Goal: Information Seeking & Learning: Learn about a topic

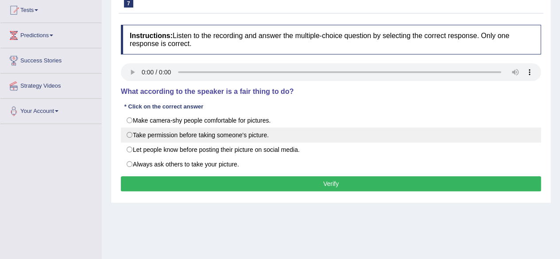
click at [130, 132] on label "Take permission before taking someone's picture." at bounding box center [331, 135] width 420 height 15
radio input "true"
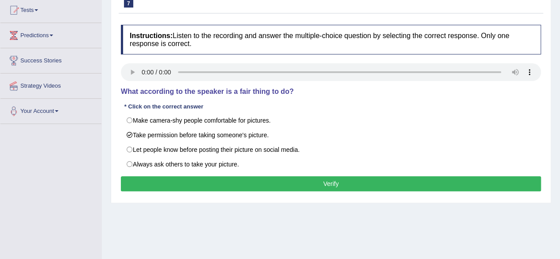
click at [304, 184] on button "Verify" at bounding box center [331, 183] width 420 height 15
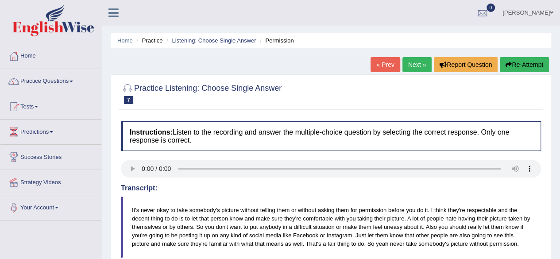
click at [412, 67] on link "Next »" at bounding box center [417, 64] width 29 height 15
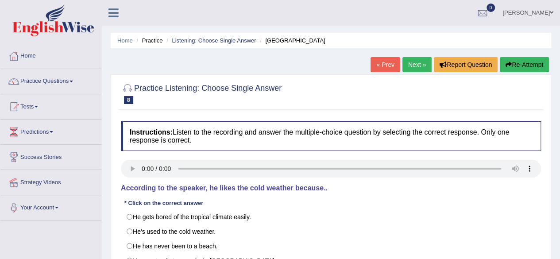
scroll to position [27, 0]
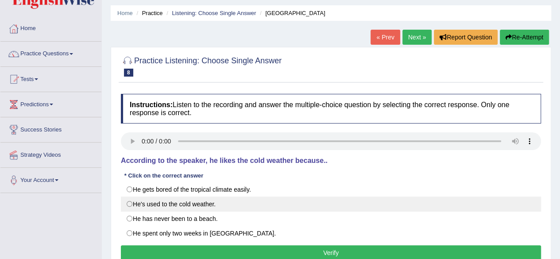
click at [131, 208] on label "He's used to the cold weather." at bounding box center [331, 204] width 420 height 15
radio input "true"
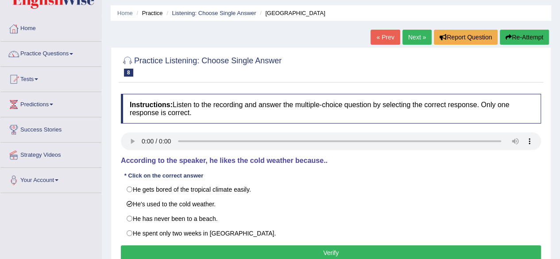
click at [247, 252] on button "Verify" at bounding box center [331, 252] width 420 height 15
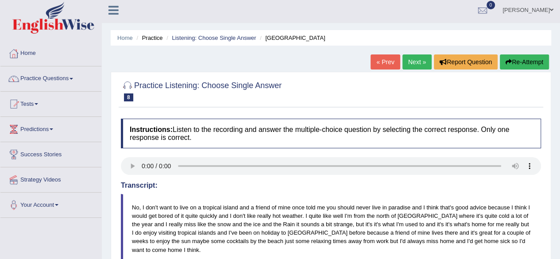
scroll to position [0, 0]
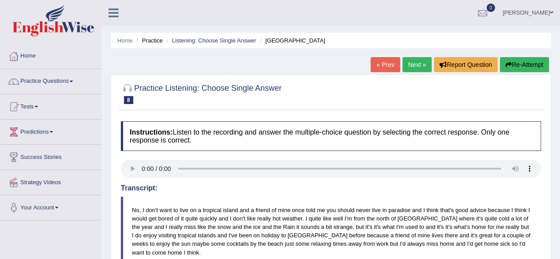
click at [411, 66] on link "Next »" at bounding box center [417, 64] width 29 height 15
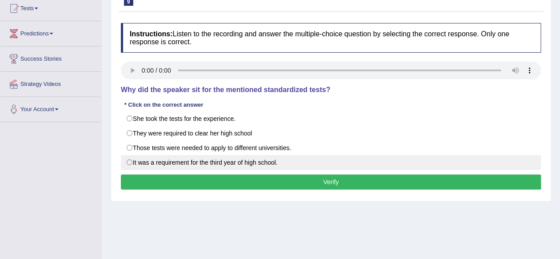
click at [127, 162] on label "It was a requirement for the third year of high school." at bounding box center [331, 162] width 420 height 15
radio input "true"
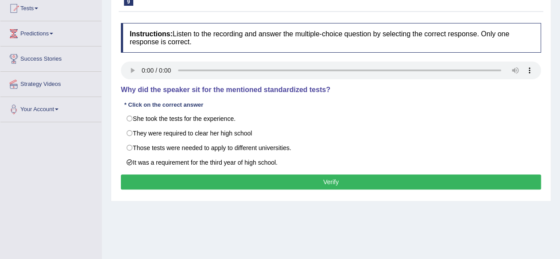
click at [159, 182] on button "Verify" at bounding box center [331, 182] width 420 height 15
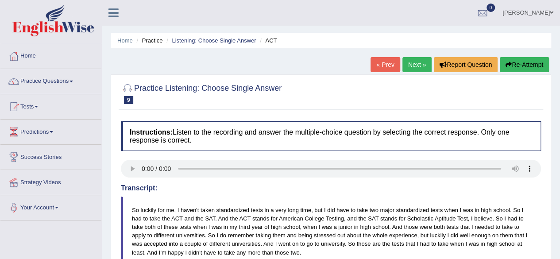
click at [415, 67] on link "Next »" at bounding box center [417, 64] width 29 height 15
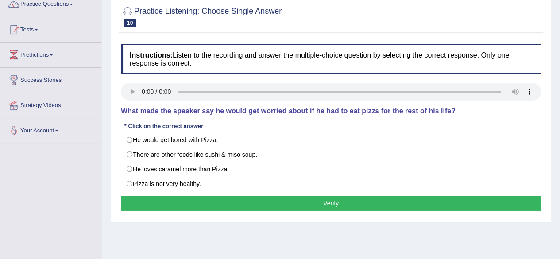
scroll to position [80, 0]
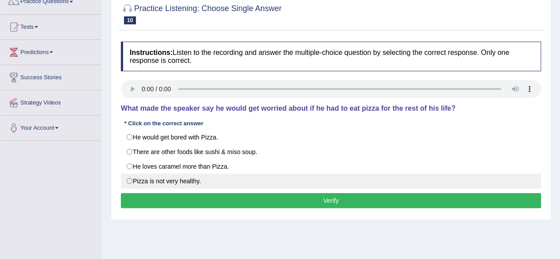
click at [167, 184] on label "Pizza is not very healthy." at bounding box center [331, 181] width 420 height 15
radio input "true"
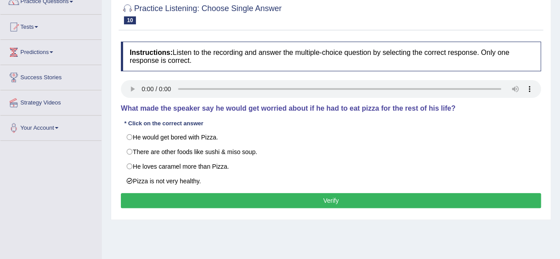
click at [196, 200] on button "Verify" at bounding box center [331, 200] width 420 height 15
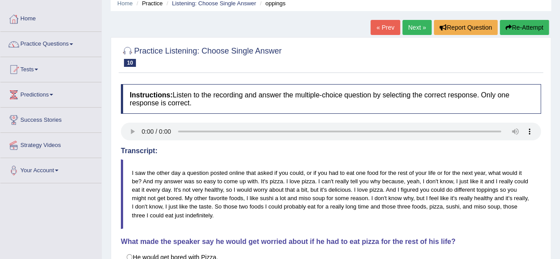
scroll to position [34, 0]
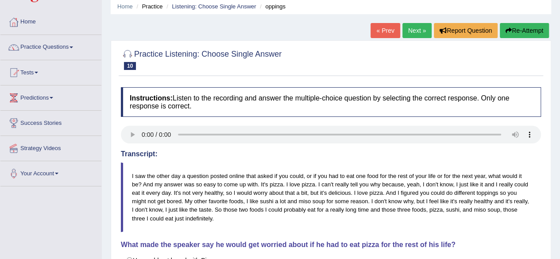
click at [409, 34] on link "Next »" at bounding box center [417, 30] width 29 height 15
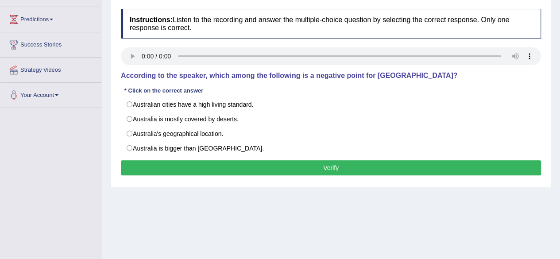
scroll to position [113, 0]
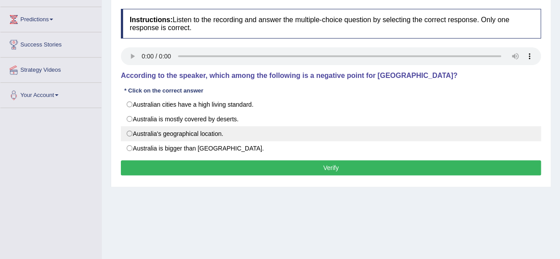
click at [135, 134] on label "Australia's geographical location." at bounding box center [331, 133] width 420 height 15
radio input "true"
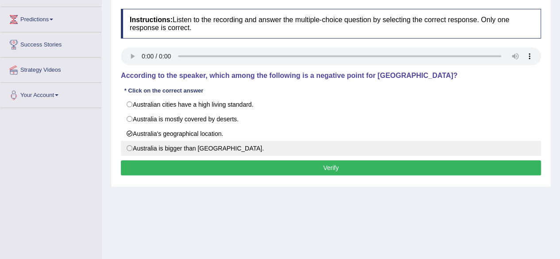
click at [128, 150] on label "Australia is bigger than Japan." at bounding box center [331, 148] width 420 height 15
radio input "true"
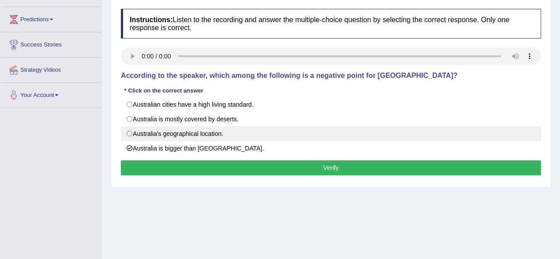
click at [132, 132] on label "Australia's geographical location." at bounding box center [331, 133] width 420 height 15
radio input "true"
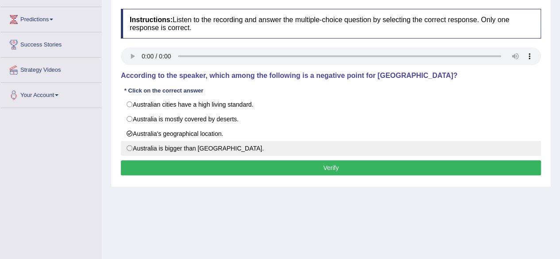
click at [128, 148] on label "Australia is bigger than Japan." at bounding box center [331, 148] width 420 height 15
radio input "true"
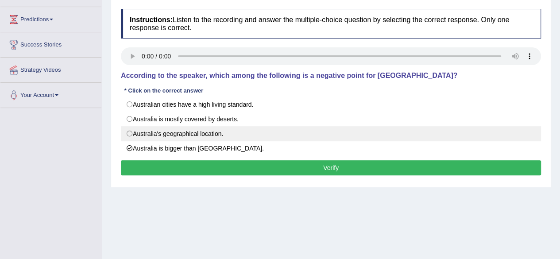
click at [128, 131] on label "Australia's geographical location." at bounding box center [331, 133] width 420 height 15
radio input "true"
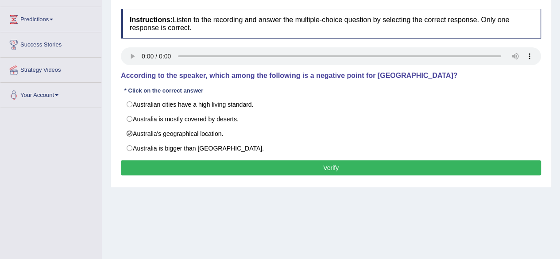
click at [164, 167] on button "Verify" at bounding box center [331, 167] width 420 height 15
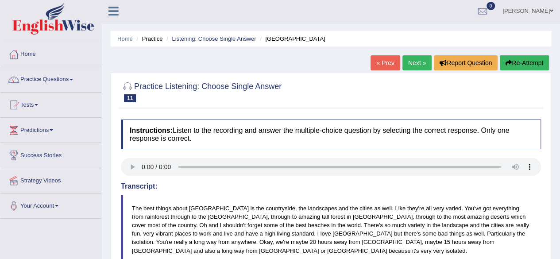
scroll to position [1, 0]
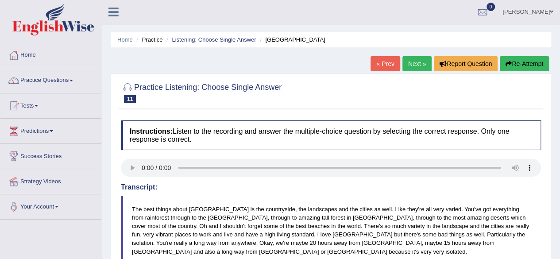
click at [419, 69] on link "Next »" at bounding box center [417, 63] width 29 height 15
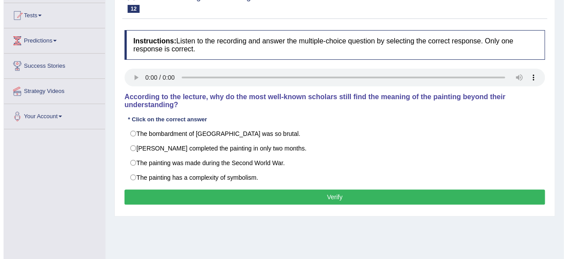
scroll to position [92, 0]
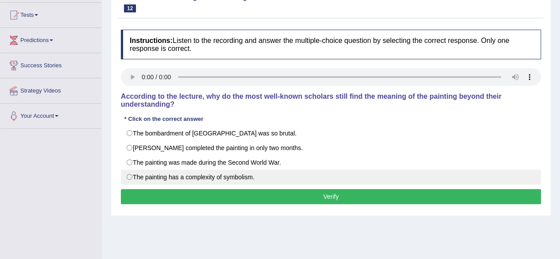
click at [129, 175] on label "The painting has a complexity of symbolism." at bounding box center [331, 177] width 420 height 15
radio input "true"
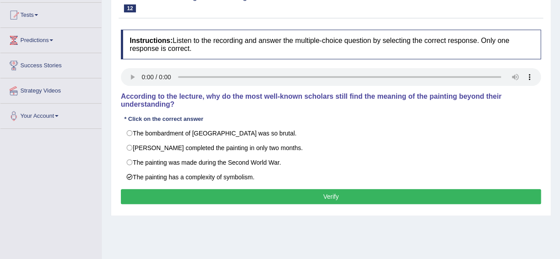
click at [283, 192] on button "Verify" at bounding box center [331, 196] width 420 height 15
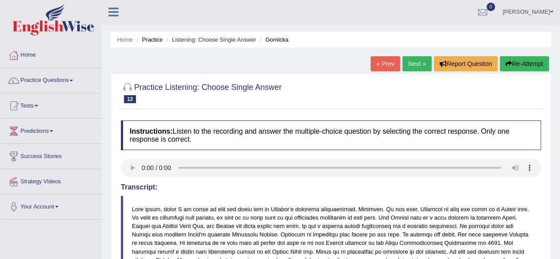
scroll to position [0, 0]
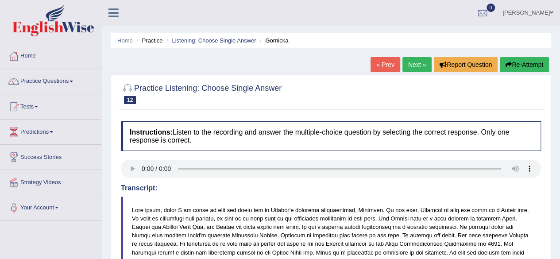
click at [417, 69] on link "Next »" at bounding box center [417, 64] width 29 height 15
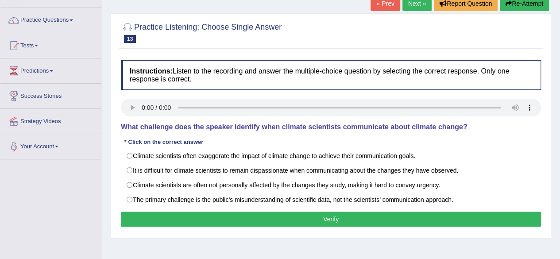
scroll to position [67, 0]
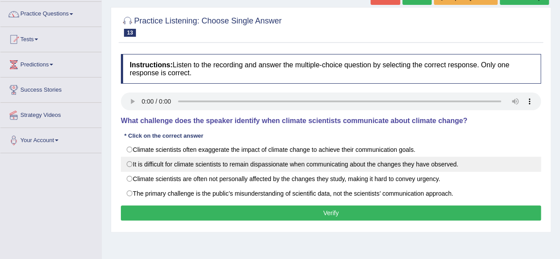
click at [132, 165] on label "It is difficult for climate scientists to remain dispassionate when communicati…" at bounding box center [331, 164] width 420 height 15
radio input "true"
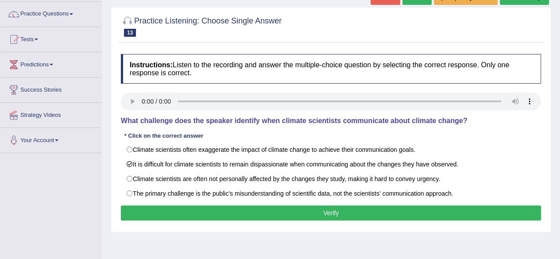
click at [159, 207] on button "Verify" at bounding box center [331, 213] width 420 height 15
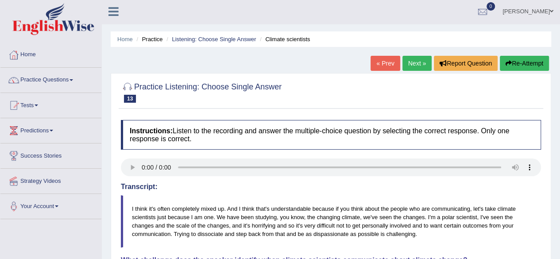
scroll to position [0, 0]
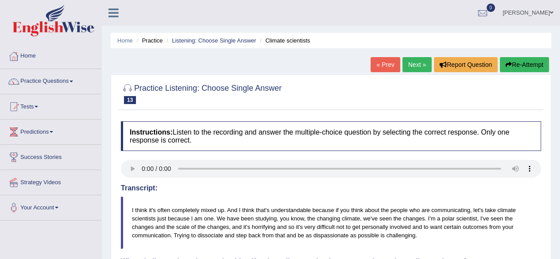
click at [417, 74] on div "Practice Listening: Choose Single Answer 13 Climate scientists Instructions: Li…" at bounding box center [331, 226] width 441 height 304
click at [415, 66] on link "Next »" at bounding box center [417, 64] width 29 height 15
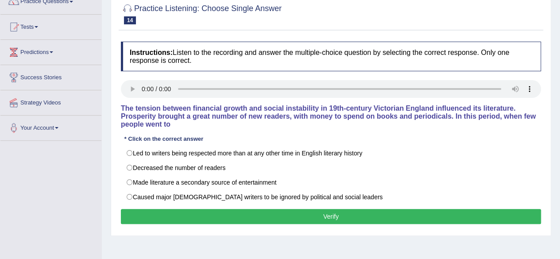
scroll to position [85, 0]
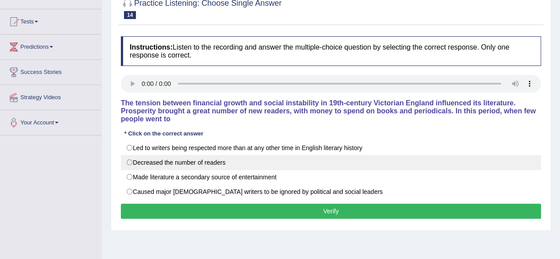
click at [130, 160] on label "Decreased the number of readers" at bounding box center [331, 162] width 420 height 15
radio input "true"
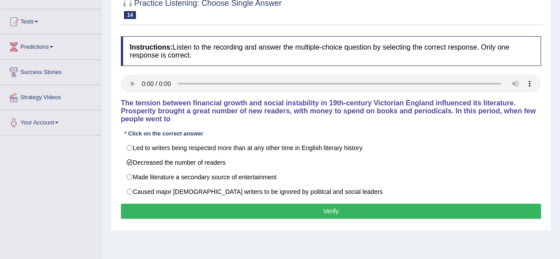
click at [169, 210] on button "Verify" at bounding box center [331, 211] width 420 height 15
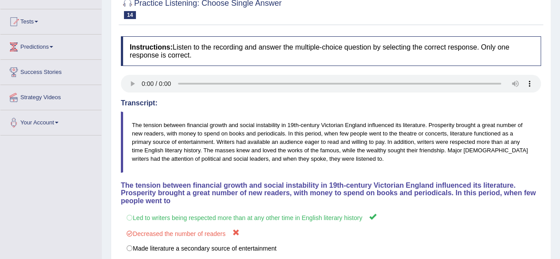
scroll to position [0, 0]
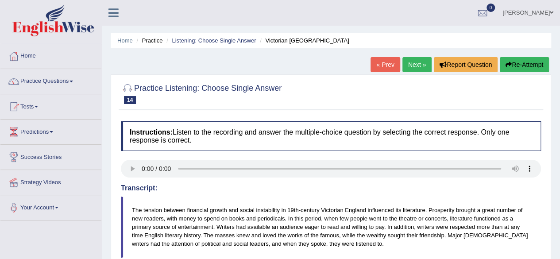
click at [410, 68] on link "Next »" at bounding box center [417, 64] width 29 height 15
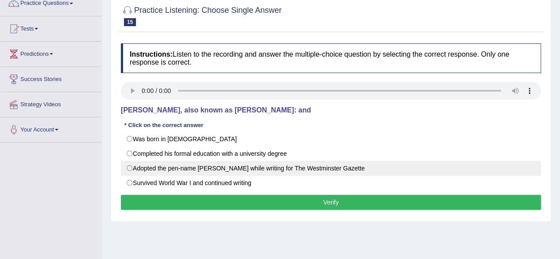
click at [141, 172] on label "Adopted the pen-name [PERSON_NAME] while writing for The Westminster Gazette" at bounding box center [331, 168] width 420 height 15
radio input "true"
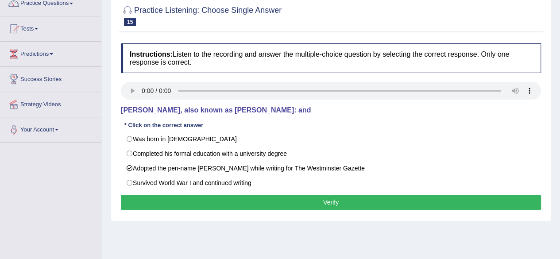
click at [174, 199] on button "Verify" at bounding box center [331, 202] width 420 height 15
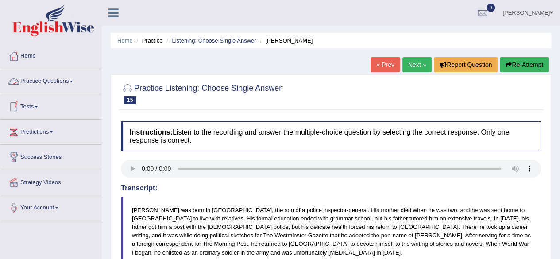
click at [70, 80] on link "Practice Questions" at bounding box center [50, 80] width 101 height 22
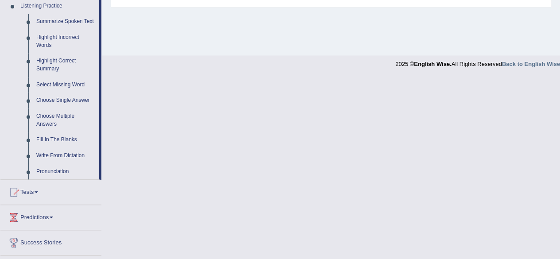
scroll to position [415, 0]
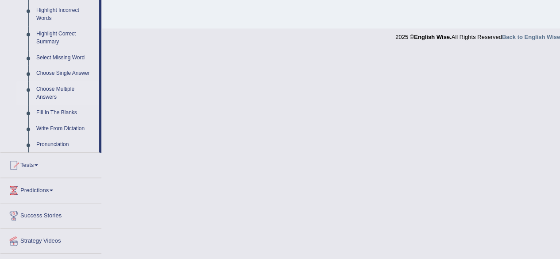
click at [54, 89] on link "Choose Multiple Answers" at bounding box center [65, 93] width 67 height 23
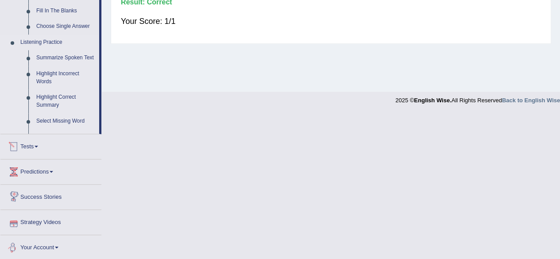
scroll to position [319, 0]
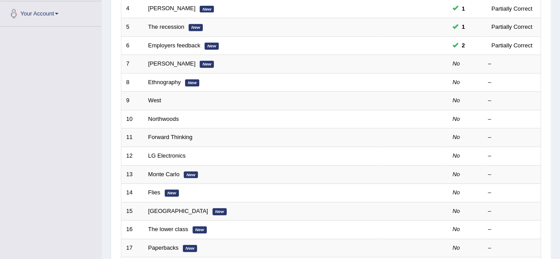
scroll to position [196, 0]
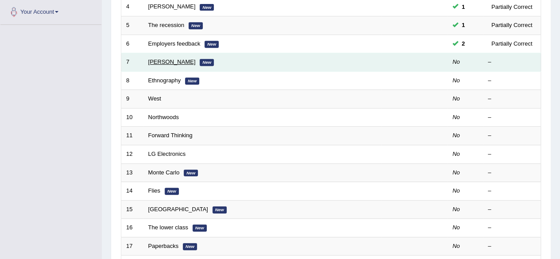
click at [165, 62] on link "[PERSON_NAME]" at bounding box center [171, 61] width 47 height 7
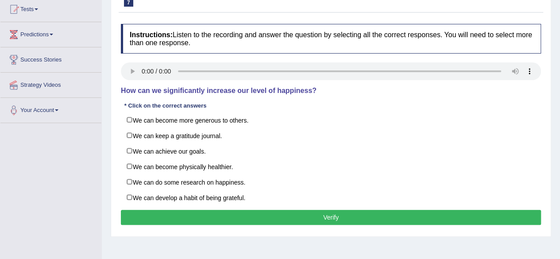
scroll to position [98, 0]
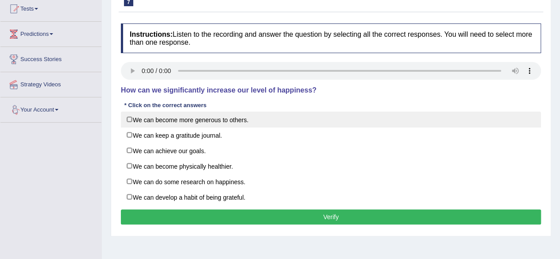
click at [134, 120] on label "We can become more generous to others." at bounding box center [331, 120] width 420 height 16
checkbox input "true"
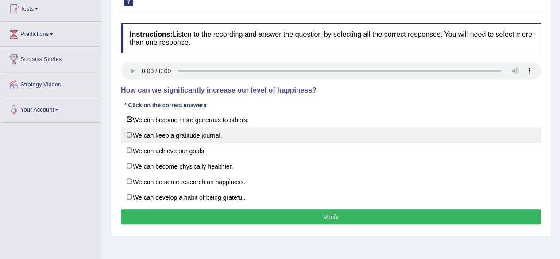
click at [138, 135] on label "We can keep a gratitude journal." at bounding box center [331, 135] width 420 height 16
checkbox input "true"
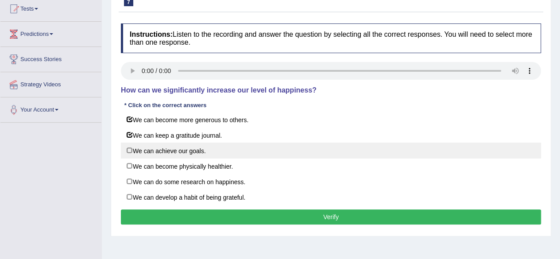
click at [135, 152] on label "We can achieve our goals." at bounding box center [331, 151] width 420 height 16
checkbox input "true"
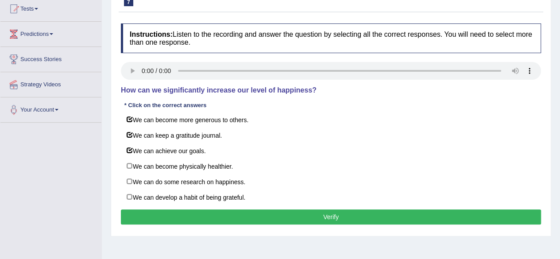
click at [226, 210] on button "Verify" at bounding box center [331, 217] width 420 height 15
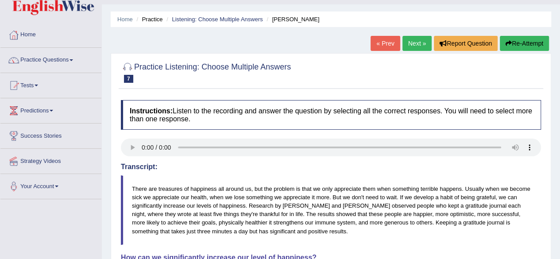
scroll to position [0, 0]
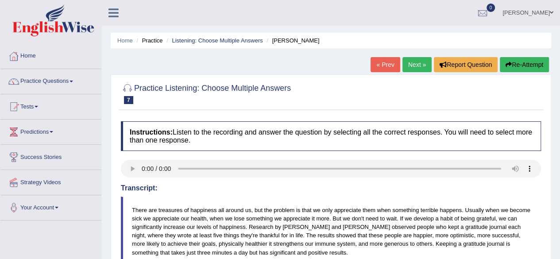
click at [413, 66] on link "Next »" at bounding box center [417, 64] width 29 height 15
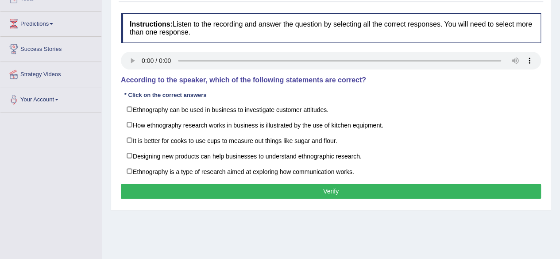
scroll to position [113, 0]
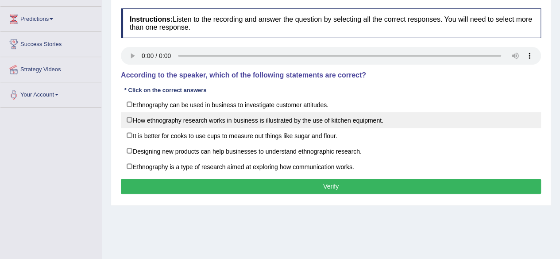
click at [132, 121] on label "How ethnography research works in business is illustrated by the use of kitchen…" at bounding box center [331, 120] width 420 height 16
checkbox input "true"
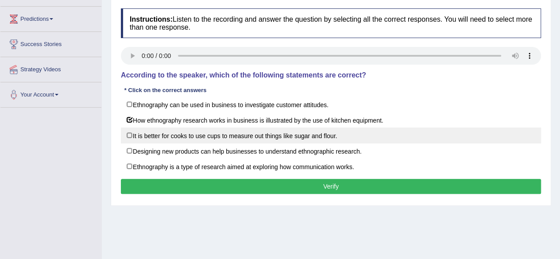
click at [129, 132] on label "It is better for cooks to use cups to measure out things like sugar and flour." at bounding box center [331, 136] width 420 height 16
checkbox input "true"
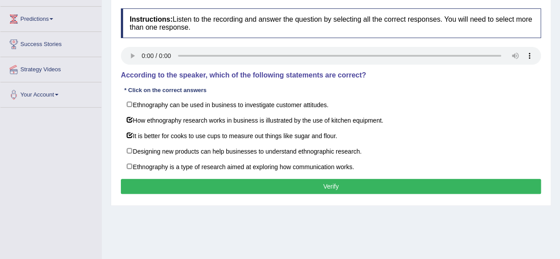
click at [155, 183] on button "Verify" at bounding box center [331, 186] width 420 height 15
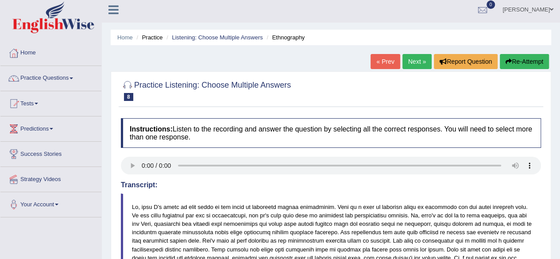
scroll to position [0, 0]
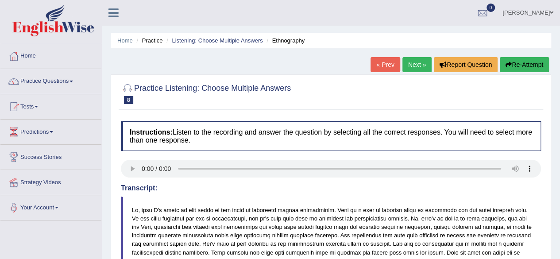
click at [408, 70] on link "Next »" at bounding box center [417, 64] width 29 height 15
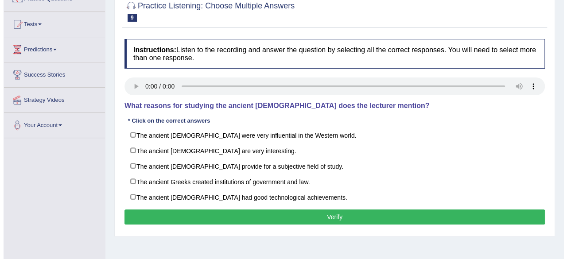
scroll to position [103, 0]
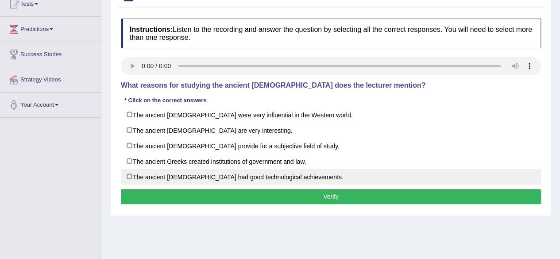
click at [127, 177] on label "The ancient [DEMOGRAPHIC_DATA] had good technological achievements." at bounding box center [331, 177] width 420 height 16
checkbox input "true"
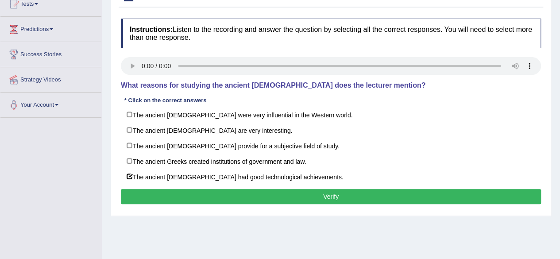
click at [225, 191] on button "Verify" at bounding box center [331, 196] width 420 height 15
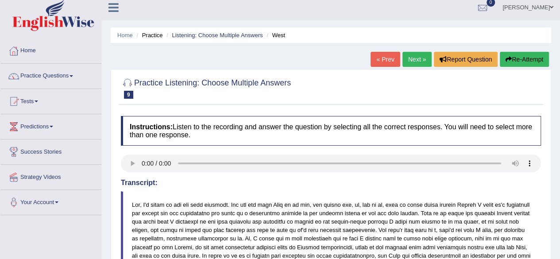
scroll to position [2, 0]
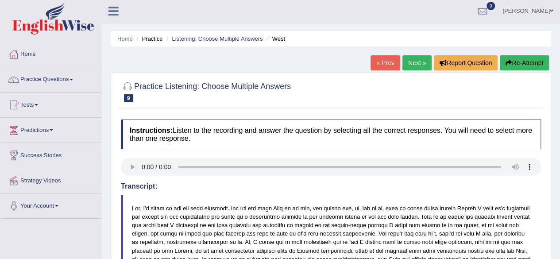
click at [417, 69] on link "Next »" at bounding box center [417, 62] width 29 height 15
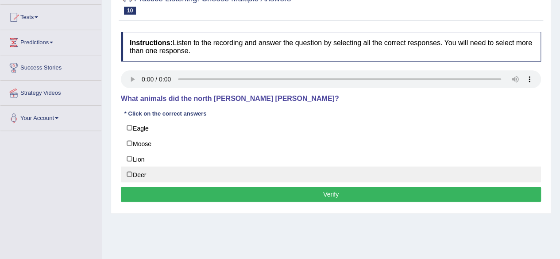
click at [130, 175] on label "Deer" at bounding box center [331, 175] width 420 height 16
checkbox input "true"
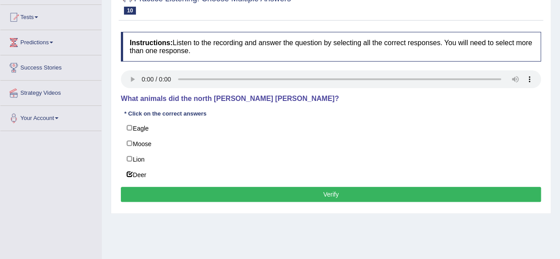
click at [315, 194] on button "Verify" at bounding box center [331, 194] width 420 height 15
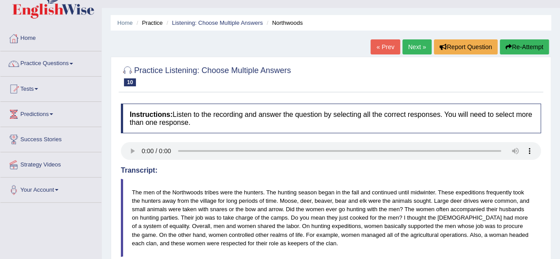
scroll to position [17, 0]
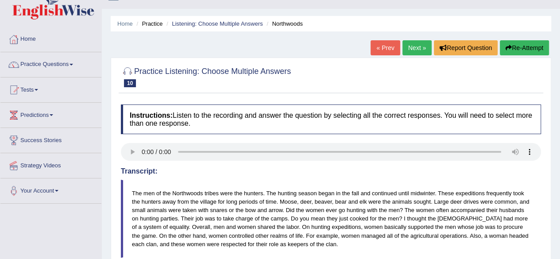
click at [408, 48] on link "Next »" at bounding box center [417, 47] width 29 height 15
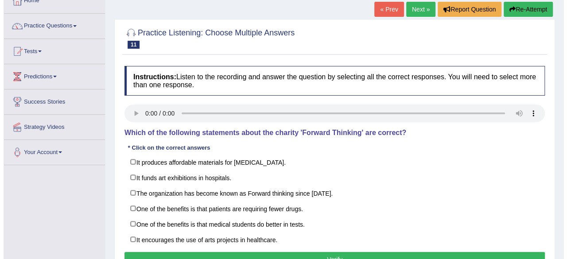
scroll to position [61, 0]
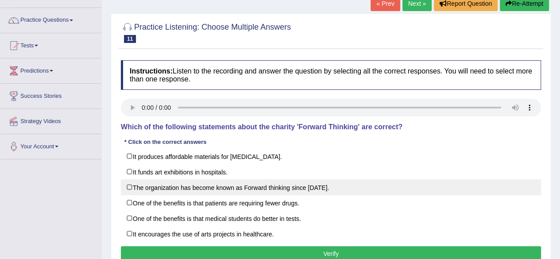
click at [129, 187] on label "The organization has become known as Forward thinking since [DATE]." at bounding box center [331, 187] width 420 height 16
checkbox input "true"
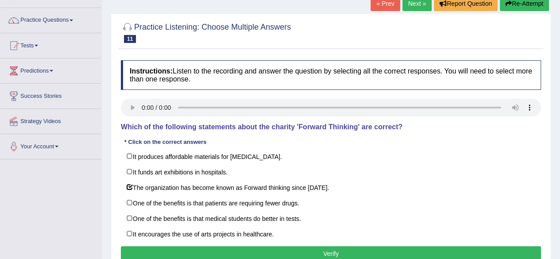
click at [194, 250] on button "Verify" at bounding box center [331, 253] width 420 height 15
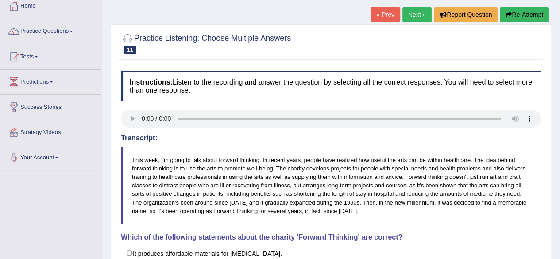
scroll to position [47, 0]
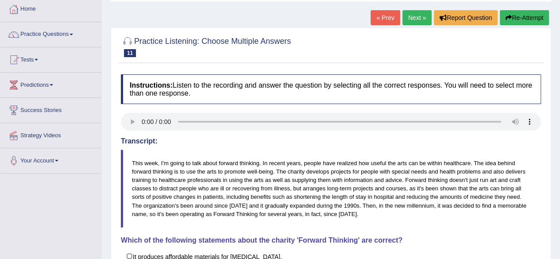
click at [416, 20] on link "Next »" at bounding box center [417, 17] width 29 height 15
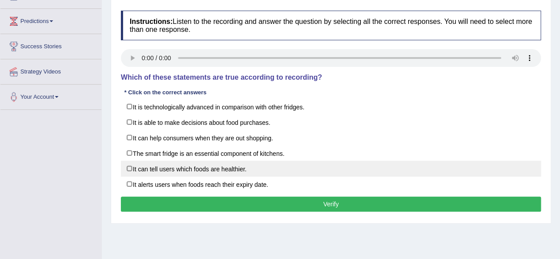
click at [128, 166] on label "It can tell users which foods are healthier." at bounding box center [331, 169] width 420 height 16
checkbox input "true"
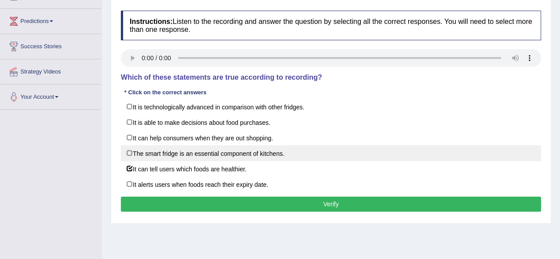
click at [131, 155] on label "The smart fridge is an essential component of kitchens." at bounding box center [331, 153] width 420 height 16
checkbox input "true"
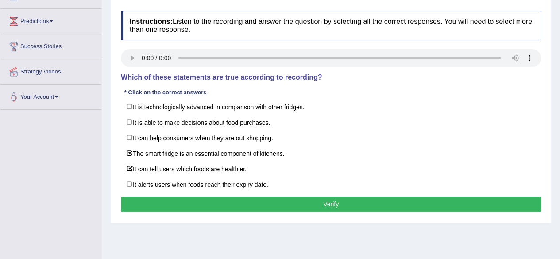
click at [267, 205] on button "Verify" at bounding box center [331, 204] width 420 height 15
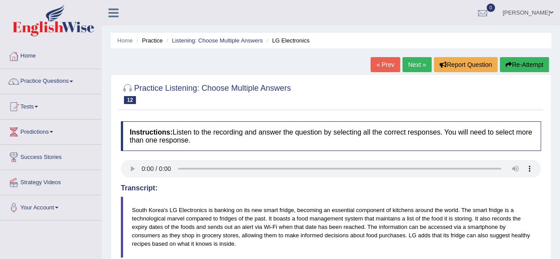
click at [517, 66] on button "Re-Attempt" at bounding box center [524, 64] width 49 height 15
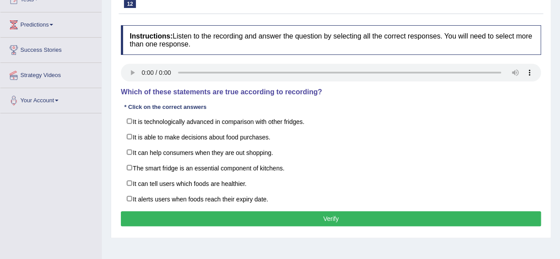
scroll to position [124, 0]
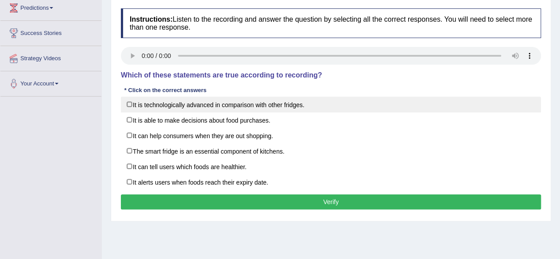
click at [132, 103] on label "It is technologically advanced in comparison with other fridges." at bounding box center [331, 105] width 420 height 16
checkbox input "true"
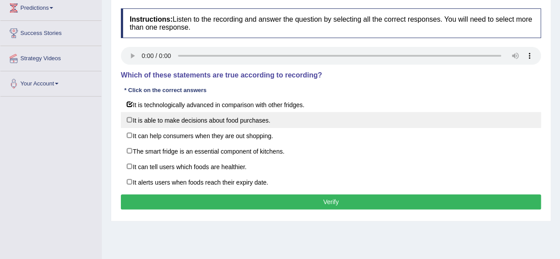
click at [132, 122] on label "It is able to make decisions about food purchases." at bounding box center [331, 120] width 420 height 16
checkbox input "true"
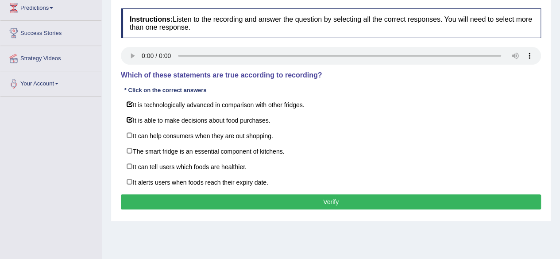
click at [252, 202] on button "Verify" at bounding box center [331, 201] width 420 height 15
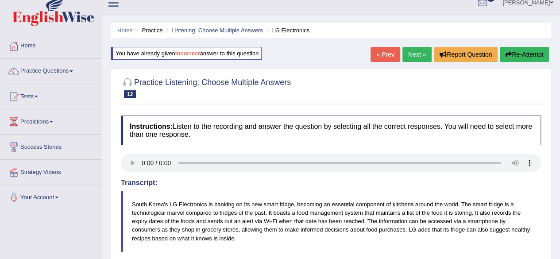
scroll to position [3, 0]
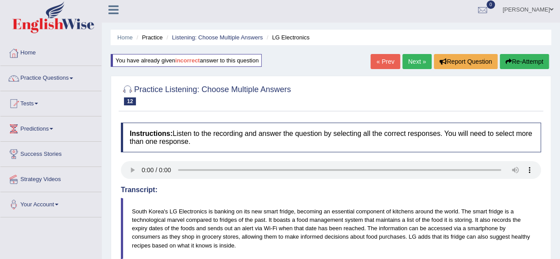
click at [412, 58] on link "Next »" at bounding box center [417, 61] width 29 height 15
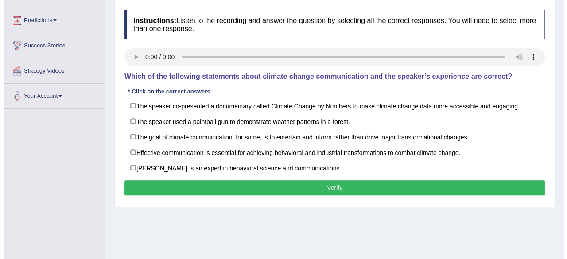
scroll to position [115, 0]
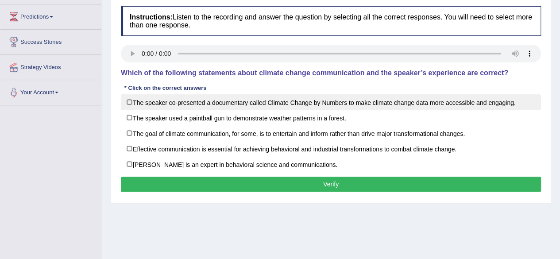
click at [127, 99] on label "The speaker co-presented a documentary called Climate Change by Numbers to make…" at bounding box center [331, 102] width 420 height 16
checkbox input "true"
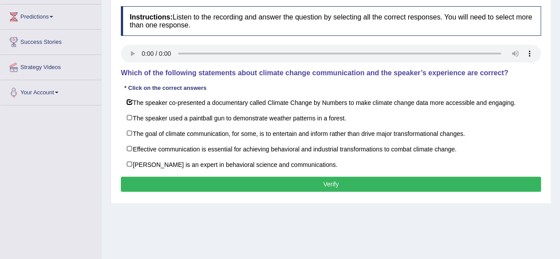
click at [167, 183] on button "Verify" at bounding box center [331, 184] width 420 height 15
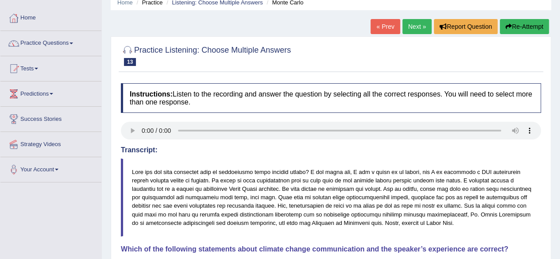
scroll to position [0, 0]
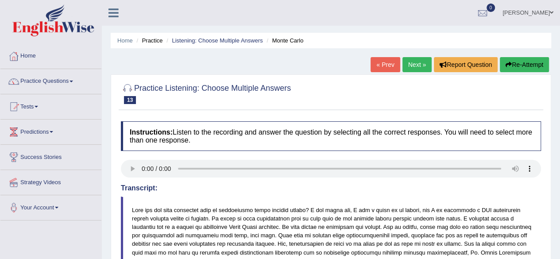
click at [415, 67] on link "Next »" at bounding box center [417, 64] width 29 height 15
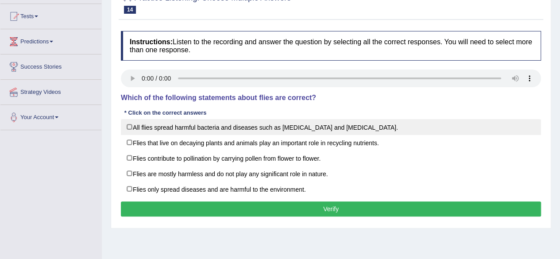
click at [129, 128] on label "All flies spread harmful bacteria and diseases such as [MEDICAL_DATA] and [MEDI…" at bounding box center [331, 127] width 420 height 16
checkbox input "true"
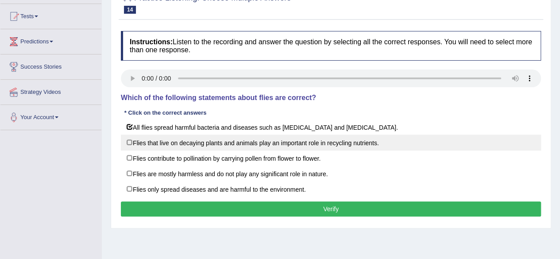
click at [128, 143] on label "Flies that live on decaying plants and animals play an important role in recycl…" at bounding box center [331, 143] width 420 height 16
checkbox input "true"
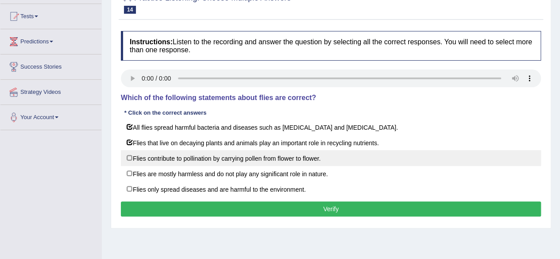
click at [128, 158] on label "Flies contribute to pollination by carrying pollen from flower to flower." at bounding box center [331, 158] width 420 height 16
checkbox input "true"
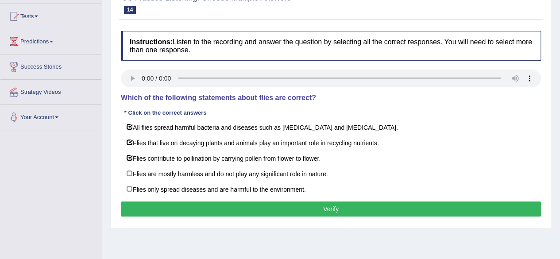
click at [168, 212] on button "Verify" at bounding box center [331, 209] width 420 height 15
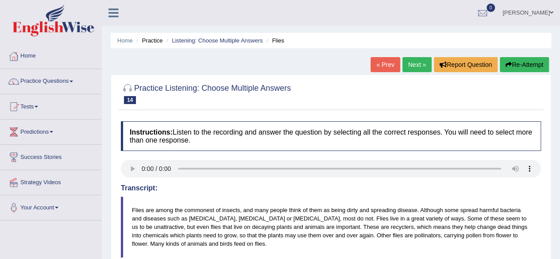
click at [408, 71] on link "Next »" at bounding box center [417, 64] width 29 height 15
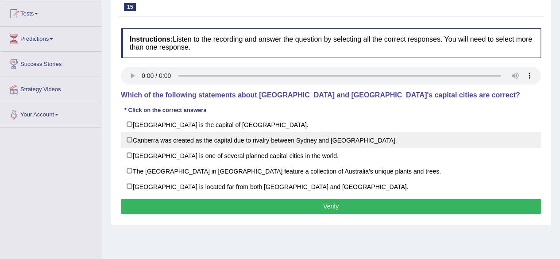
click at [132, 142] on label "Canberra was created as the capital due to rivalry between Sydney and [GEOGRAPH…" at bounding box center [331, 140] width 420 height 16
checkbox input "true"
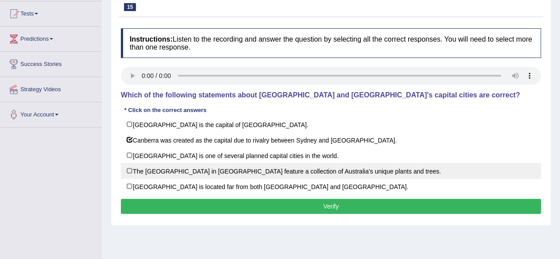
click at [132, 172] on label "The National Botanic Gardens in Canberra feature a collection of Australia’s un…" at bounding box center [331, 171] width 420 height 16
checkbox input "true"
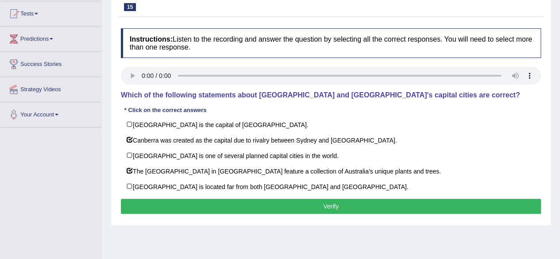
click at [150, 207] on button "Verify" at bounding box center [331, 206] width 420 height 15
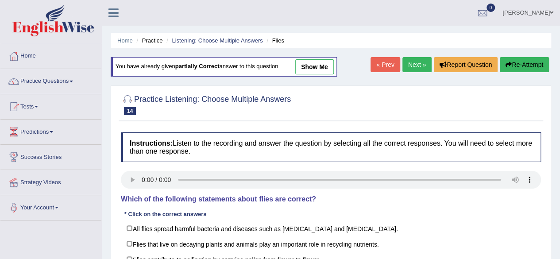
click at [73, 82] on span at bounding box center [72, 82] width 4 height 2
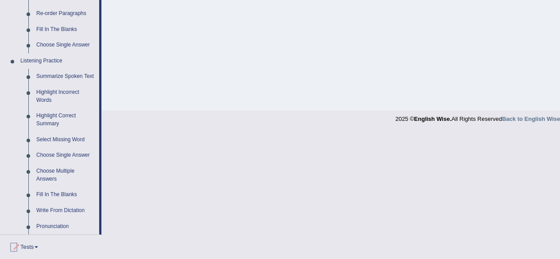
scroll to position [336, 0]
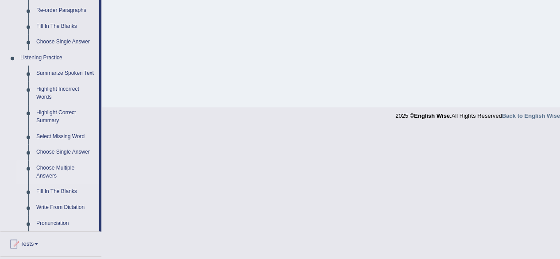
click at [35, 171] on link "Choose Multiple Answers" at bounding box center [65, 171] width 67 height 23
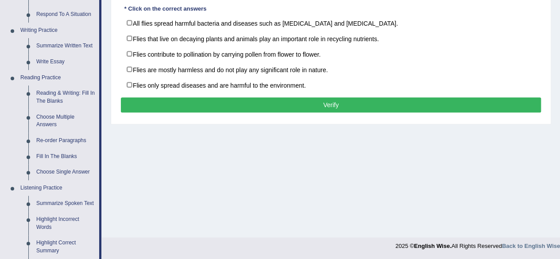
scroll to position [331, 0]
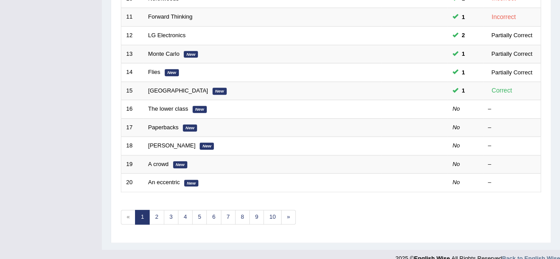
scroll to position [316, 0]
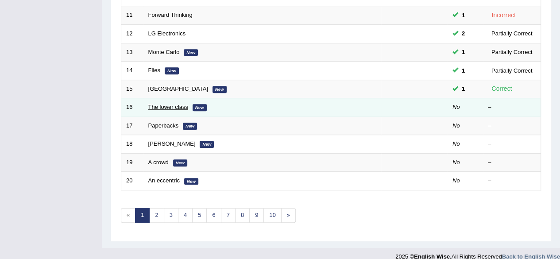
click at [156, 107] on link "The lower class" at bounding box center [168, 107] width 40 height 7
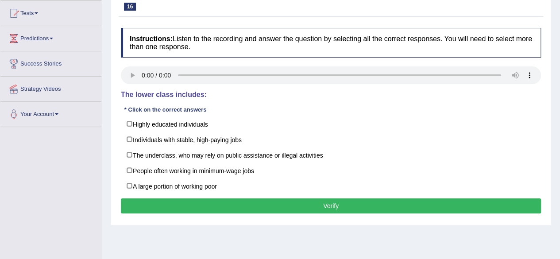
scroll to position [97, 0]
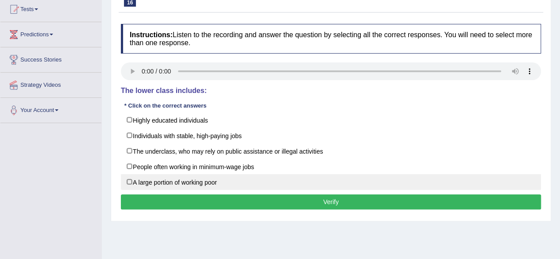
click at [128, 183] on label "A large portion of working poor" at bounding box center [331, 182] width 420 height 16
checkbox input "true"
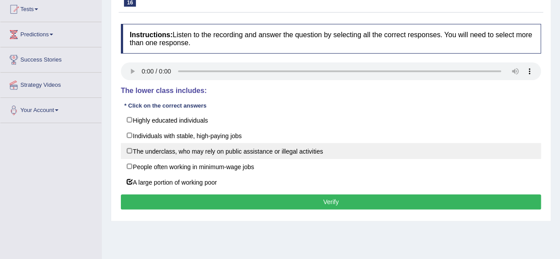
click at [121, 145] on label "The underclass, who may rely on public assistance or illegal activities" at bounding box center [331, 151] width 420 height 16
checkbox input "true"
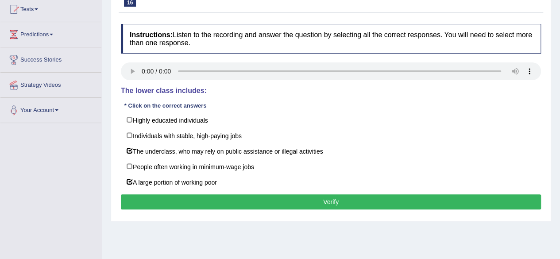
click at [149, 204] on button "Verify" at bounding box center [331, 201] width 420 height 15
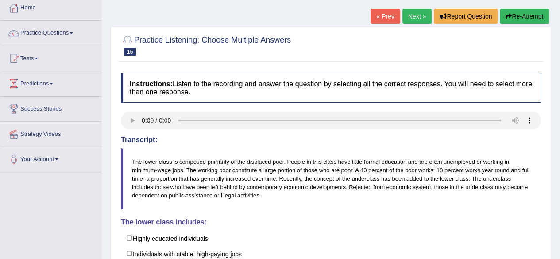
scroll to position [42, 0]
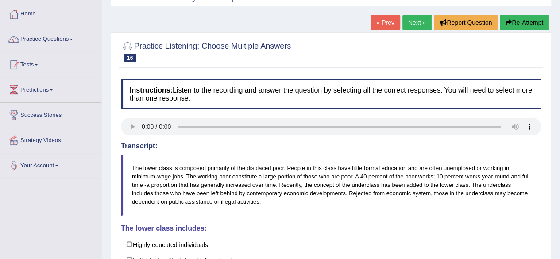
click at [509, 23] on icon "button" at bounding box center [509, 22] width 6 height 6
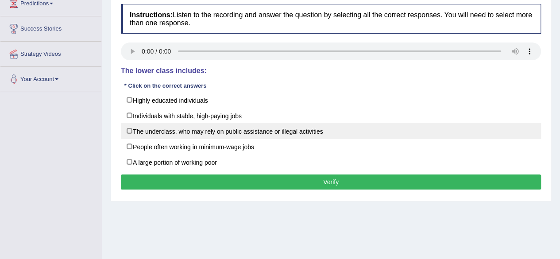
scroll to position [129, 0]
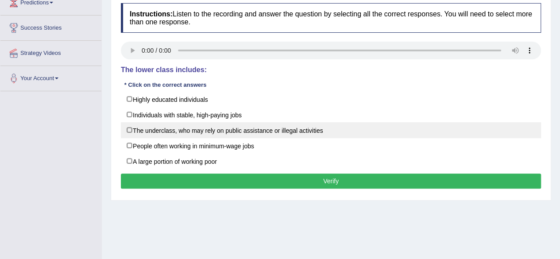
click at [132, 147] on label "People often working in minimum-wage jobs" at bounding box center [331, 146] width 420 height 16
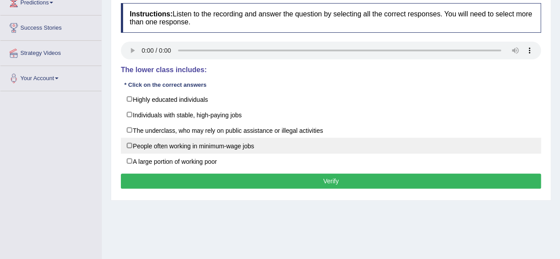
checkbox input "true"
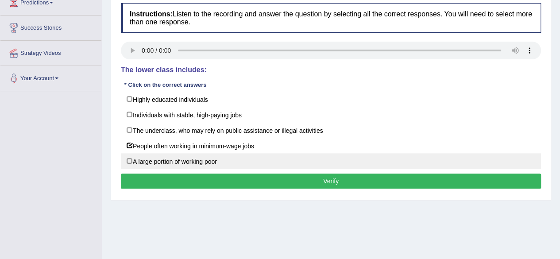
click at [126, 164] on label "A large portion of working poor" at bounding box center [331, 161] width 420 height 16
checkbox input "true"
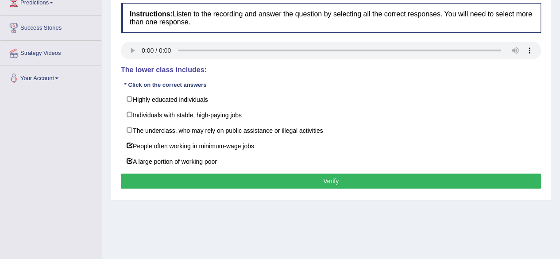
click at [169, 185] on button "Verify" at bounding box center [331, 181] width 420 height 15
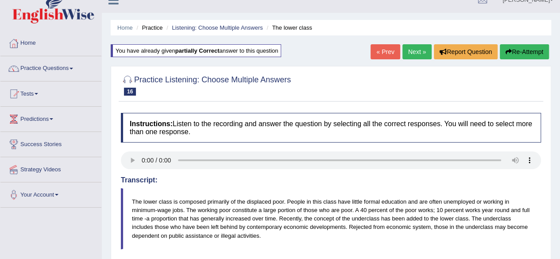
scroll to position [0, 0]
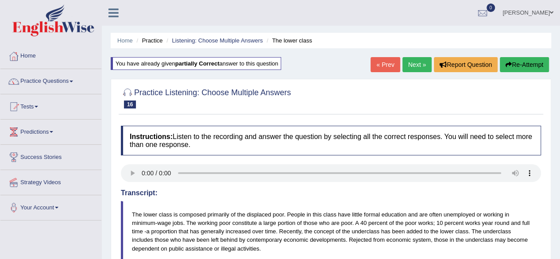
click at [409, 66] on link "Next »" at bounding box center [417, 64] width 29 height 15
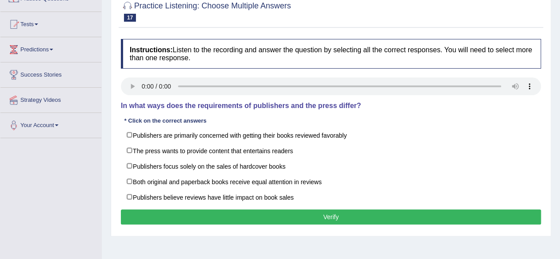
scroll to position [86, 0]
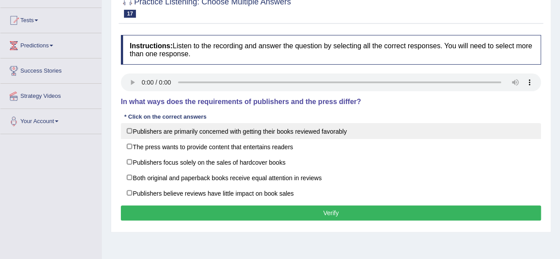
click at [132, 123] on label "Publishers are primarily concerned with getting their books reviewed favorably" at bounding box center [331, 131] width 420 height 16
checkbox input "true"
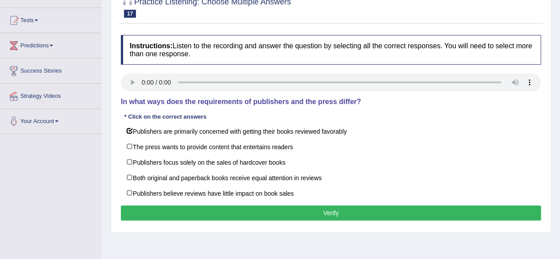
click at [218, 216] on button "Verify" at bounding box center [331, 213] width 420 height 15
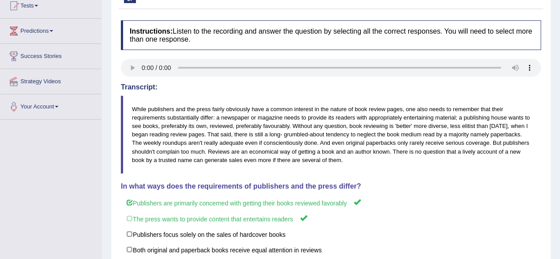
scroll to position [0, 0]
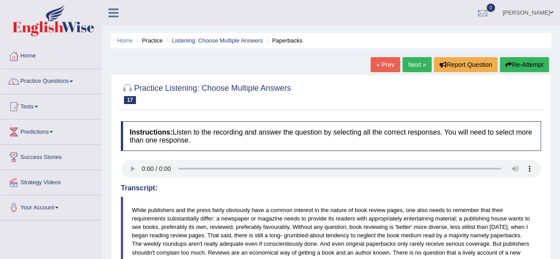
click at [408, 66] on link "Next »" at bounding box center [417, 64] width 29 height 15
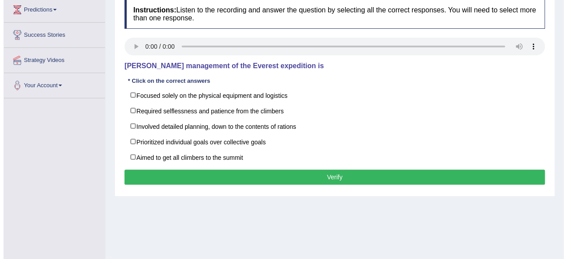
scroll to position [123, 0]
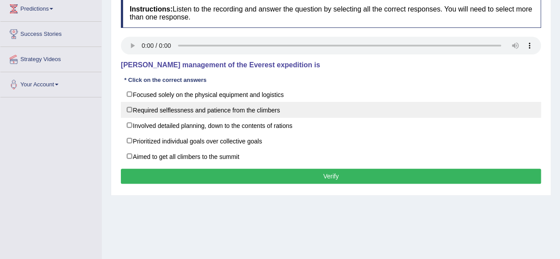
click at [128, 108] on label "Required selflessness and patience from the climbers" at bounding box center [331, 110] width 420 height 16
checkbox input "true"
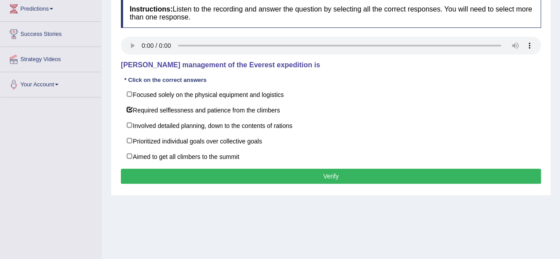
click at [143, 180] on button "Verify" at bounding box center [331, 176] width 420 height 15
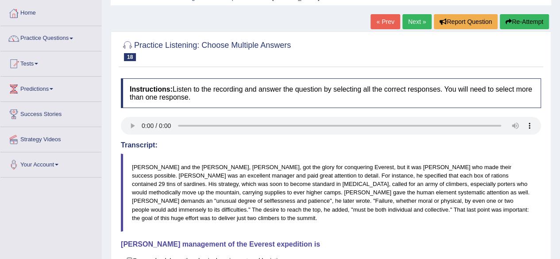
scroll to position [39, 0]
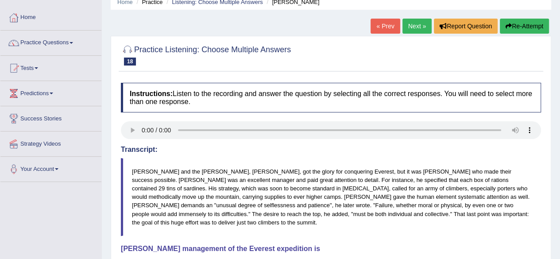
click at [411, 31] on link "Next »" at bounding box center [417, 26] width 29 height 15
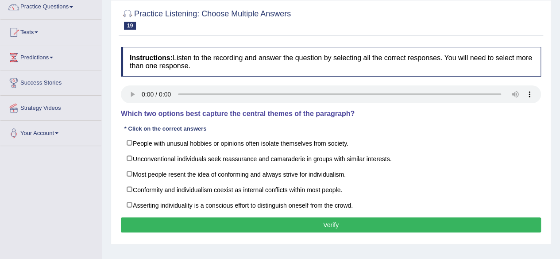
scroll to position [91, 0]
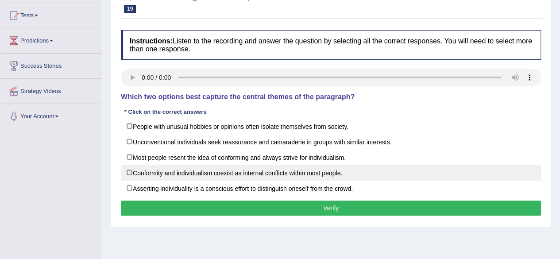
click at [131, 171] on label "Conformity and individualism coexist as internal conflicts within most people." at bounding box center [331, 173] width 420 height 16
checkbox input "true"
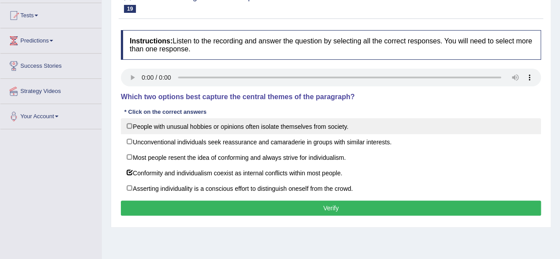
click at [128, 122] on label "People with unusual hobbies or opinions often isolate themselves from society." at bounding box center [331, 126] width 420 height 16
click at [127, 127] on label "People with unusual hobbies or opinions often isolate themselves from society." at bounding box center [331, 126] width 420 height 16
checkbox input "false"
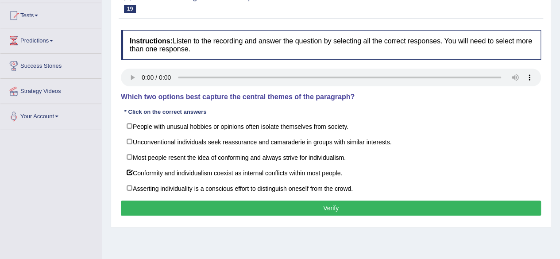
click at [218, 213] on button "Verify" at bounding box center [331, 208] width 420 height 15
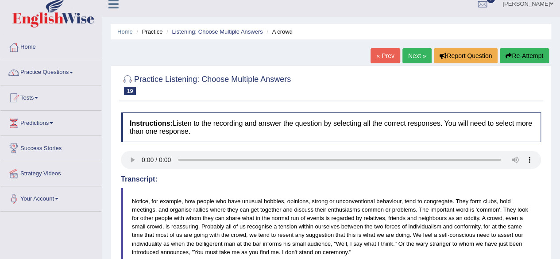
scroll to position [0, 0]
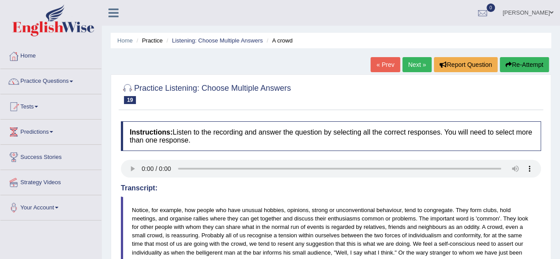
click at [519, 70] on button "Re-Attempt" at bounding box center [524, 64] width 49 height 15
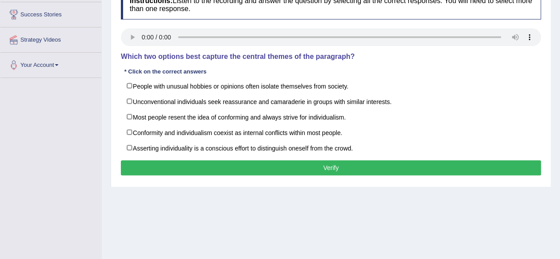
scroll to position [144, 0]
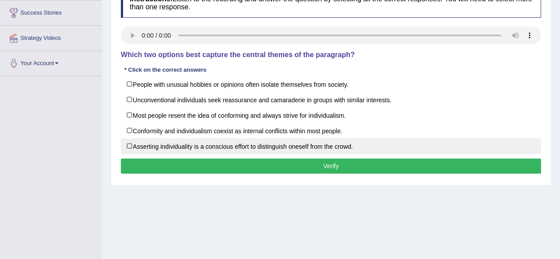
click at [125, 145] on label "Asserting individuality is a conscious effort to distinguish oneself from the c…" at bounding box center [331, 146] width 420 height 16
checkbox input "true"
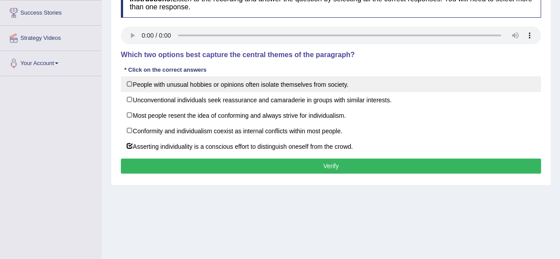
click at [128, 82] on label "People with unusual hobbies or opinions often isolate themselves from society." at bounding box center [331, 84] width 420 height 16
checkbox input "true"
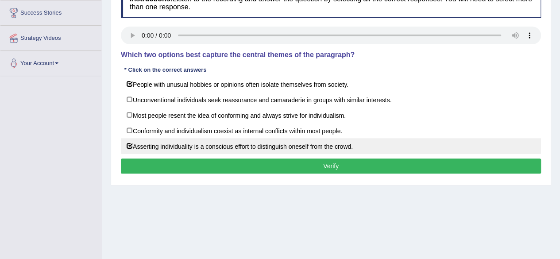
click at [124, 145] on label "Asserting individuality is a conscious effort to distinguish oneself from the c…" at bounding box center [331, 146] width 420 height 16
checkbox input "false"
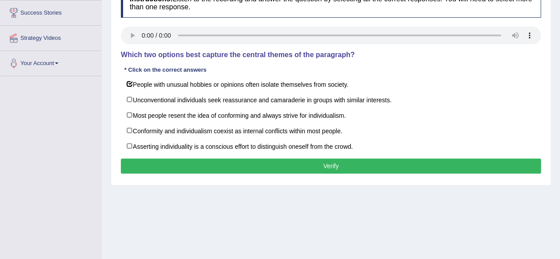
click at [163, 168] on button "Verify" at bounding box center [331, 166] width 420 height 15
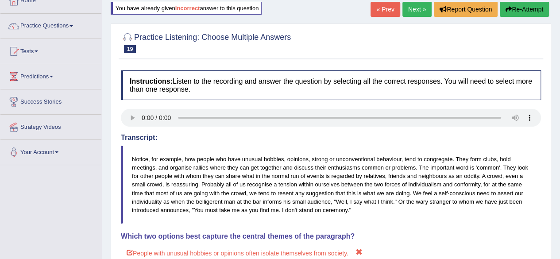
scroll to position [50, 0]
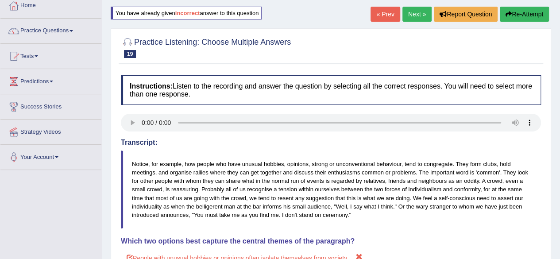
click at [510, 15] on icon "button" at bounding box center [509, 14] width 6 height 6
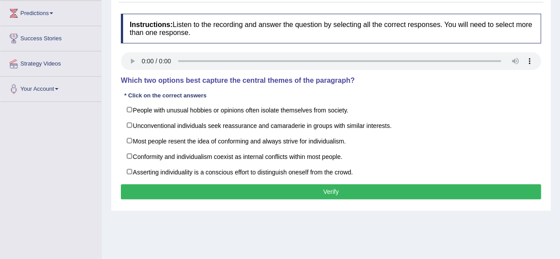
scroll to position [120, 0]
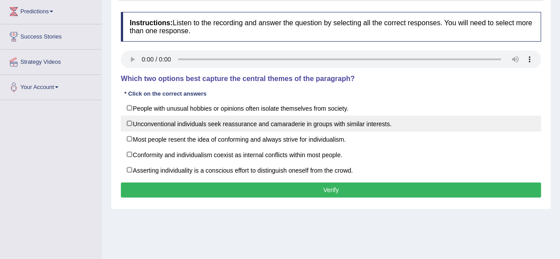
click at [125, 125] on label "Unconventional individuals seek reassurance and camaraderie in groups with simi…" at bounding box center [331, 124] width 420 height 16
checkbox input "true"
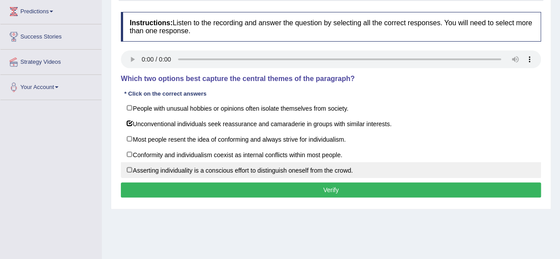
click at [128, 167] on label "Asserting individuality is a conscious effort to distinguish oneself from the c…" at bounding box center [331, 170] width 420 height 16
checkbox input "true"
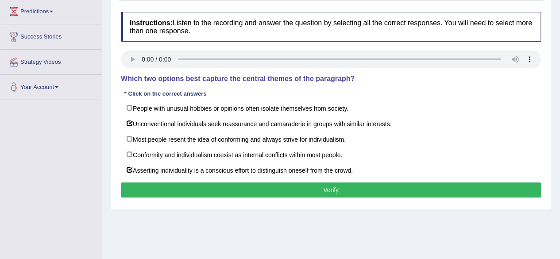
click at [135, 188] on button "Verify" at bounding box center [331, 190] width 420 height 15
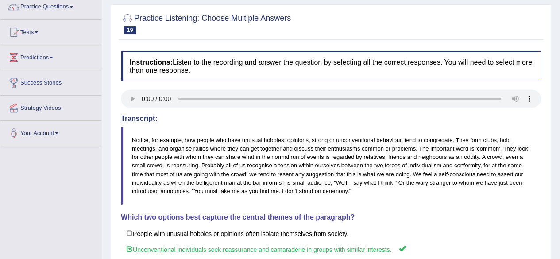
scroll to position [0, 0]
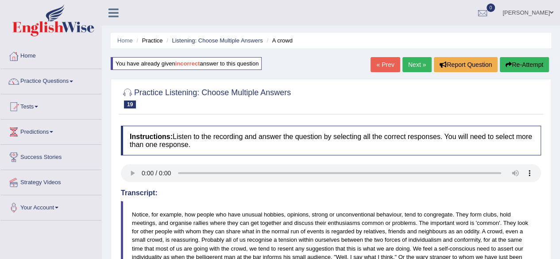
click at [415, 63] on link "Next »" at bounding box center [417, 64] width 29 height 15
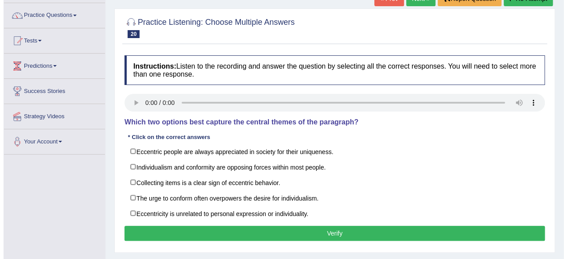
scroll to position [95, 0]
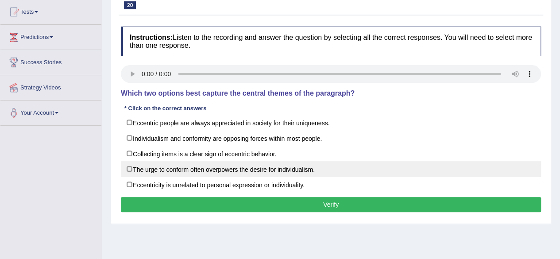
click at [126, 173] on label "The urge to conform often overpowers the desire for individualism." at bounding box center [331, 169] width 420 height 16
checkbox input "true"
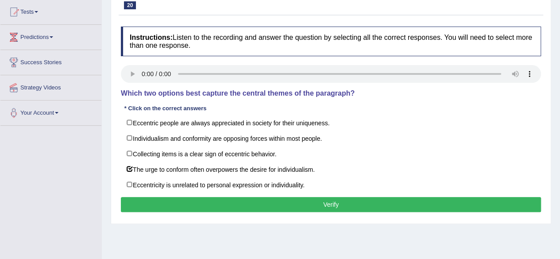
click at [190, 207] on button "Verify" at bounding box center [331, 204] width 420 height 15
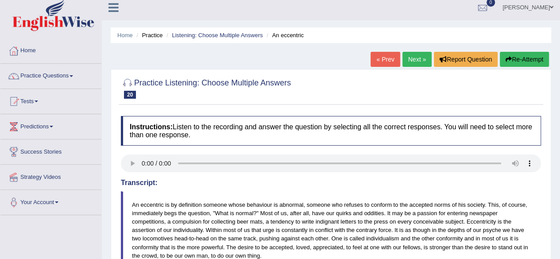
scroll to position [0, 0]
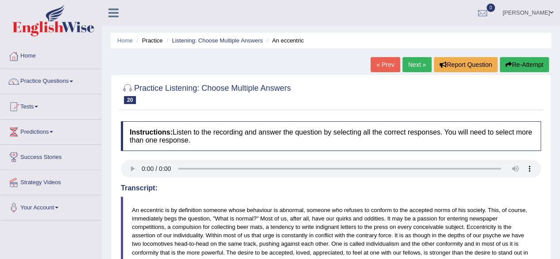
click at [73, 81] on span at bounding box center [72, 82] width 4 height 2
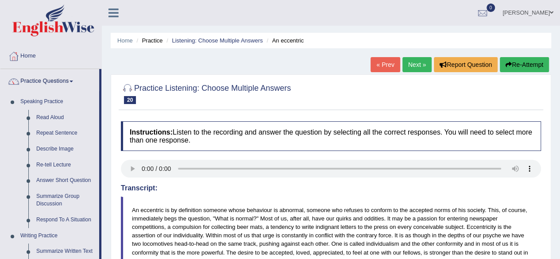
click at [36, 54] on link "Home" at bounding box center [50, 55] width 101 height 22
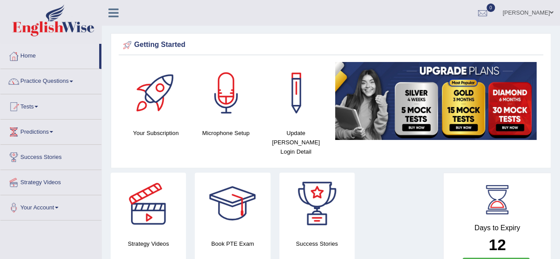
click at [32, 107] on link "Tests" at bounding box center [50, 105] width 101 height 22
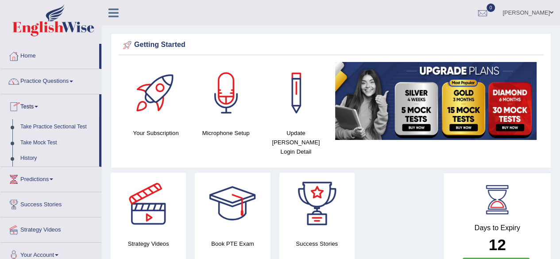
click at [29, 128] on link "Take Practice Sectional Test" at bounding box center [57, 127] width 83 height 16
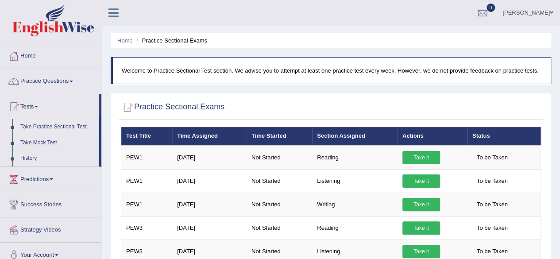
click at [73, 81] on span at bounding box center [72, 82] width 4 height 2
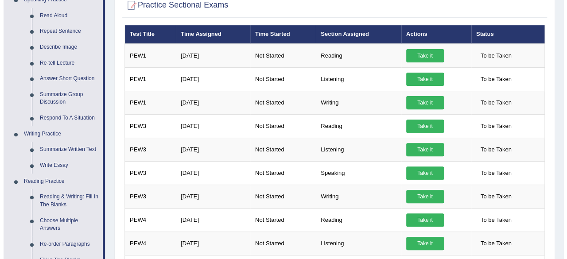
scroll to position [120, 0]
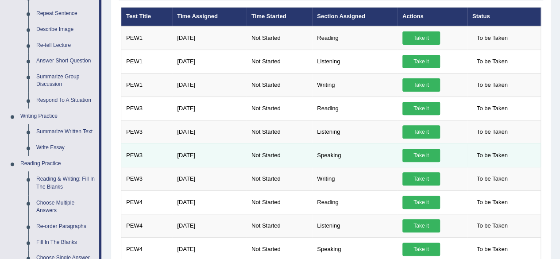
click at [313, 155] on td "Speaking" at bounding box center [354, 155] width 85 height 23
click at [316, 153] on td "Speaking" at bounding box center [354, 155] width 85 height 23
click at [423, 157] on link "Take it" at bounding box center [422, 155] width 38 height 13
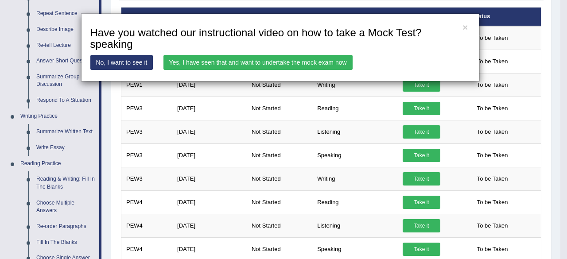
click at [188, 66] on link "Yes, I have seen that and want to undertake the mock exam now" at bounding box center [257, 62] width 189 height 15
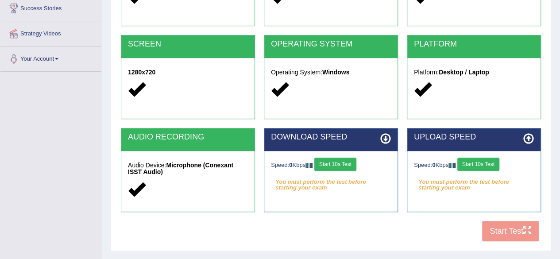
scroll to position [165, 0]
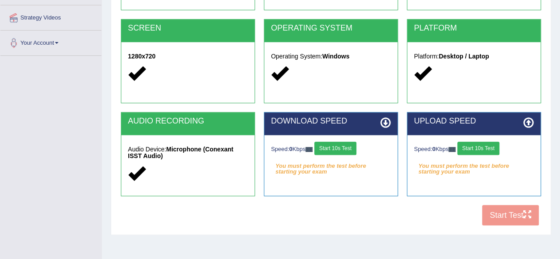
click at [318, 101] on div "OPERATING SYSTEM Operating System: Windows" at bounding box center [331, 61] width 134 height 84
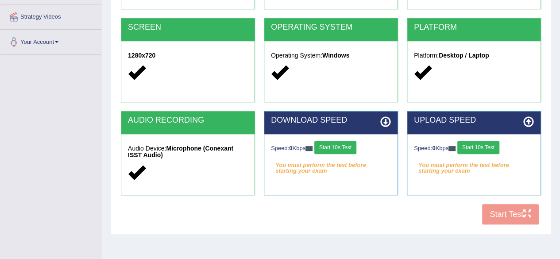
click at [384, 125] on icon at bounding box center [386, 122] width 11 height 11
click at [386, 121] on icon at bounding box center [386, 122] width 11 height 11
click at [386, 124] on icon at bounding box center [386, 122] width 11 height 11
click at [382, 119] on icon at bounding box center [386, 122] width 11 height 11
click at [383, 121] on icon at bounding box center [386, 122] width 11 height 11
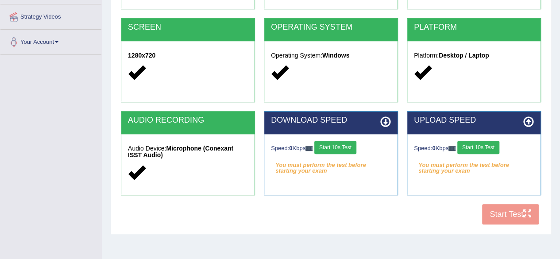
click at [388, 126] on icon at bounding box center [386, 122] width 11 height 11
click at [385, 119] on icon at bounding box center [386, 122] width 11 height 11
click at [525, 121] on icon at bounding box center [529, 122] width 11 height 11
click at [479, 147] on button "Start 10s Test" at bounding box center [479, 147] width 42 height 13
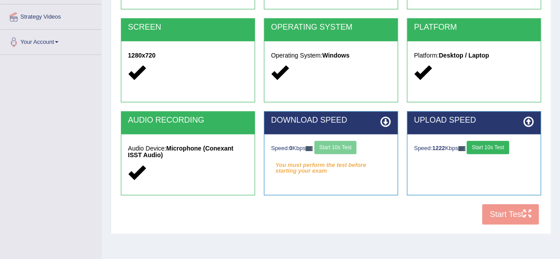
click at [334, 147] on div "Speed: 0 Kbps Start 10s Test" at bounding box center [331, 149] width 120 height 16
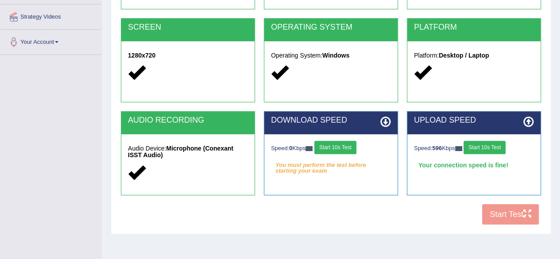
click at [329, 148] on button "Start 10s Test" at bounding box center [336, 147] width 42 height 13
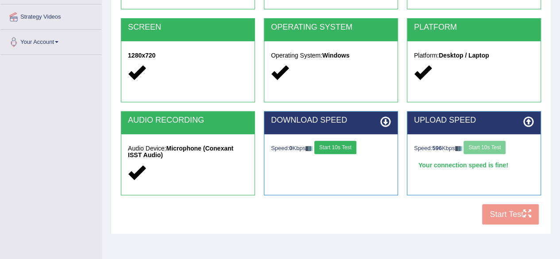
click at [326, 147] on button "Start 10s Test" at bounding box center [336, 147] width 42 height 13
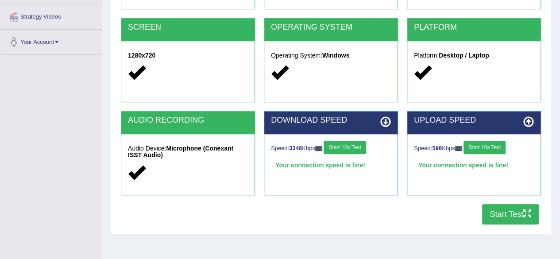
click at [496, 215] on button "Start Test" at bounding box center [510, 214] width 57 height 20
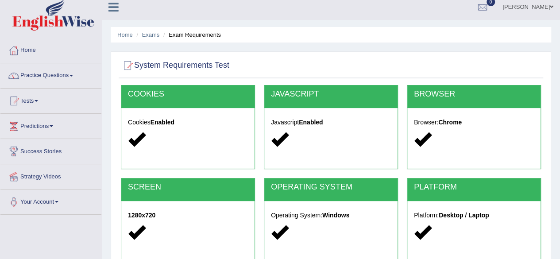
scroll to position [0, 0]
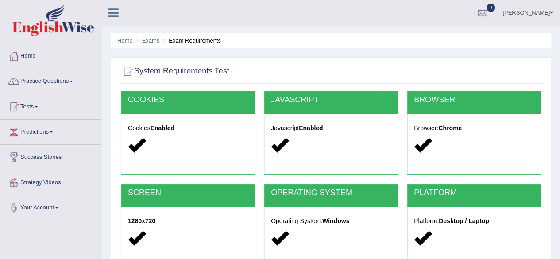
click at [73, 81] on span at bounding box center [72, 82] width 4 height 2
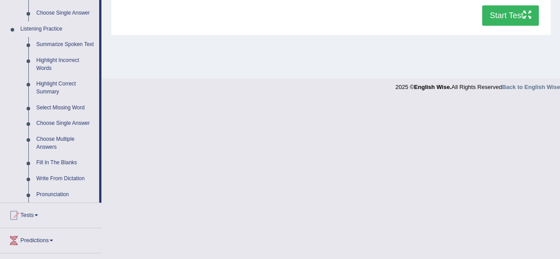
scroll to position [365, 0]
click at [43, 84] on link "Highlight Correct Summary" at bounding box center [65, 87] width 67 height 23
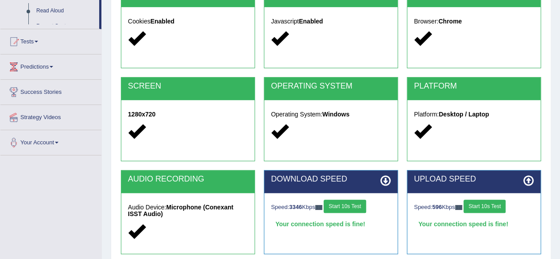
scroll to position [160, 0]
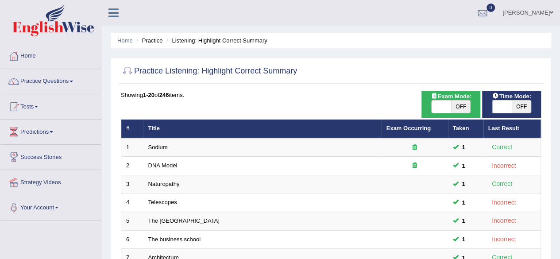
click at [73, 81] on span at bounding box center [72, 82] width 4 height 2
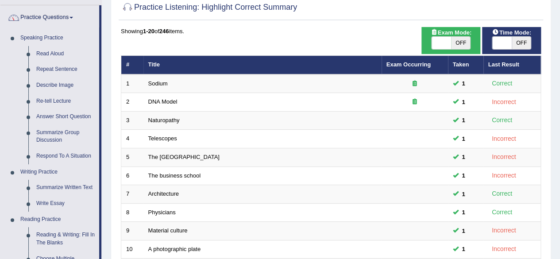
scroll to position [64, 0]
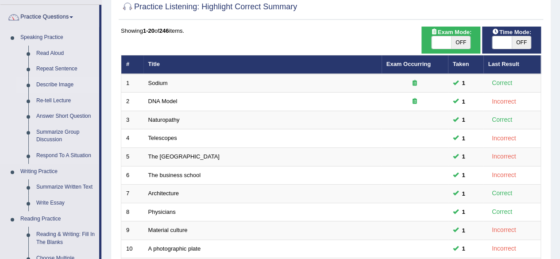
click at [42, 88] on link "Describe Image" at bounding box center [65, 85] width 67 height 16
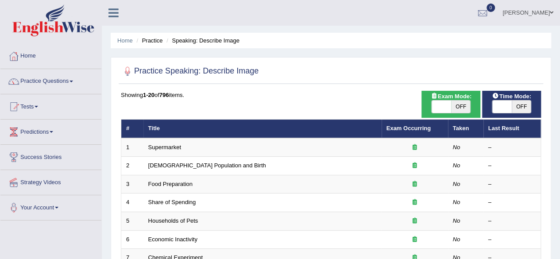
checkbox input "true"
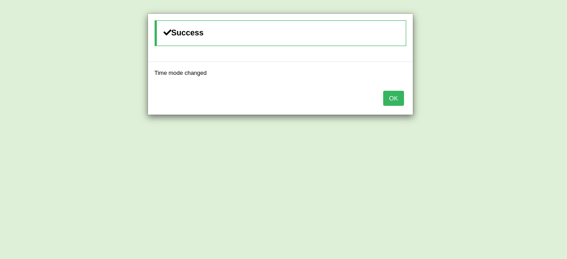
click at [385, 94] on button "OK" at bounding box center [393, 98] width 20 height 15
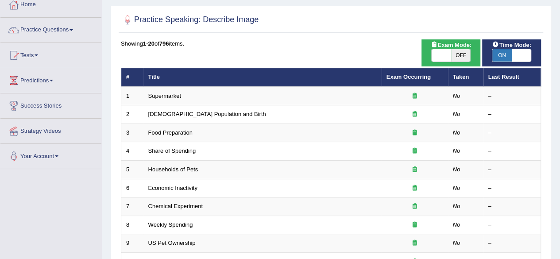
scroll to position [59, 0]
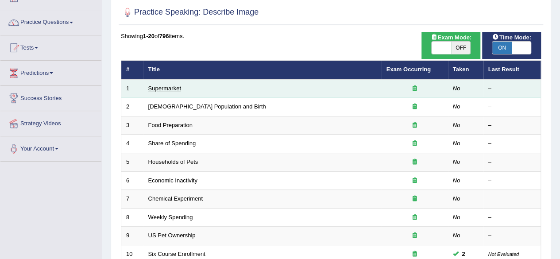
click at [152, 89] on link "Supermarket" at bounding box center [164, 88] width 33 height 7
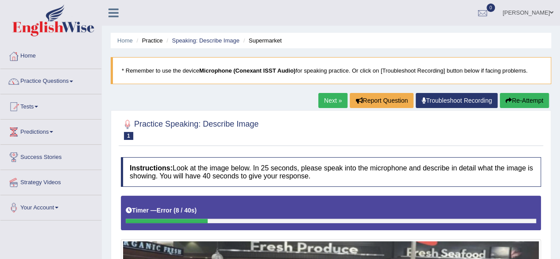
click at [523, 105] on button "Re-Attempt" at bounding box center [524, 100] width 49 height 15
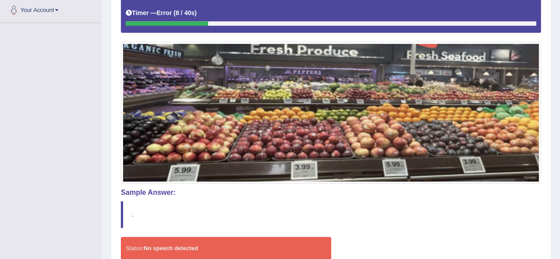
scroll to position [241, 0]
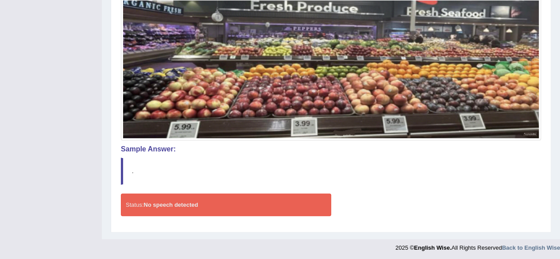
click at [167, 214] on div "Status: No speech detected" at bounding box center [226, 205] width 210 height 23
click at [172, 204] on strong "No speech detected" at bounding box center [171, 205] width 54 height 7
click at [171, 203] on strong "No speech detected" at bounding box center [171, 205] width 54 height 7
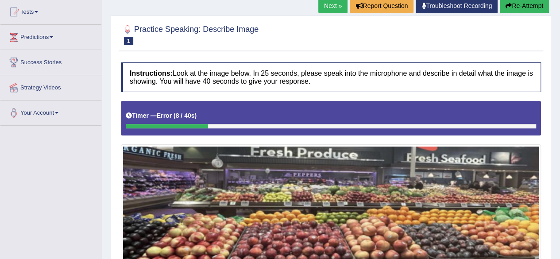
scroll to position [95, 0]
click at [510, 5] on icon "button" at bounding box center [509, 6] width 6 height 6
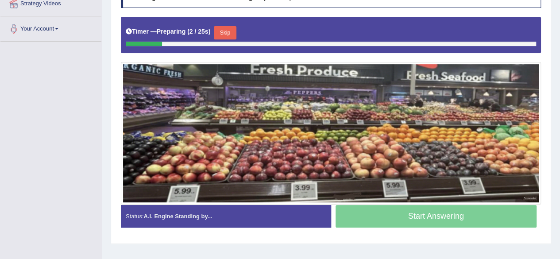
scroll to position [171, 0]
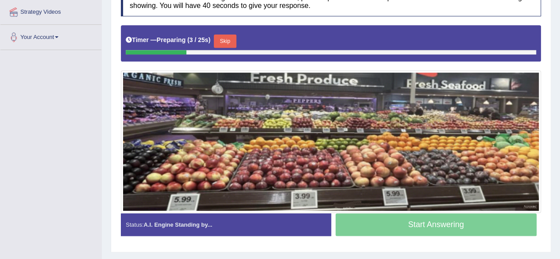
click at [223, 38] on button "Skip" at bounding box center [225, 41] width 22 height 13
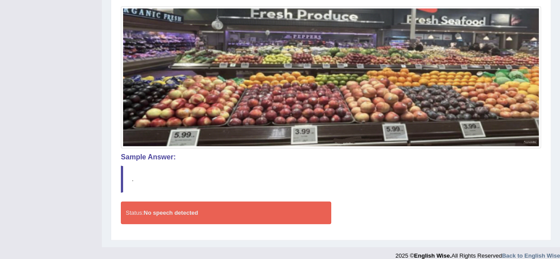
scroll to position [241, 0]
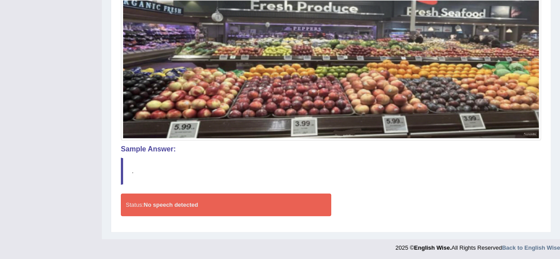
click at [168, 204] on strong "No speech detected" at bounding box center [171, 205] width 54 height 7
click at [180, 213] on div "Status: No speech detected" at bounding box center [226, 205] width 210 height 23
click at [1, 25] on div "Toggle navigation Home Practice Questions Speaking Practice Read Aloud Repeat S…" at bounding box center [280, 8] width 560 height 498
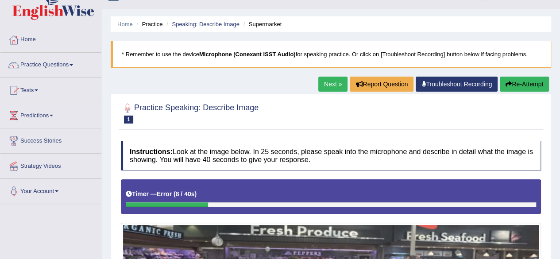
scroll to position [15, 0]
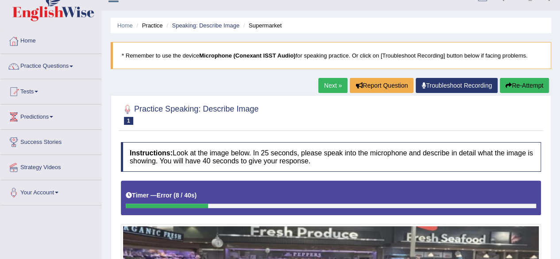
click at [517, 85] on button "Re-Attempt" at bounding box center [524, 85] width 49 height 15
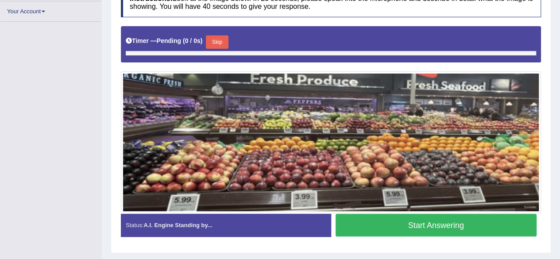
scroll to position [190, 0]
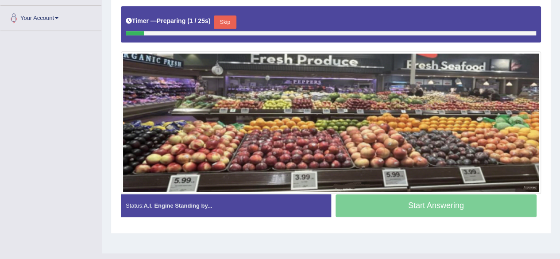
click at [229, 19] on button "Skip" at bounding box center [225, 22] width 22 height 13
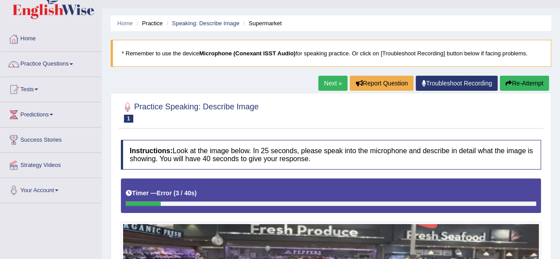
scroll to position [16, 0]
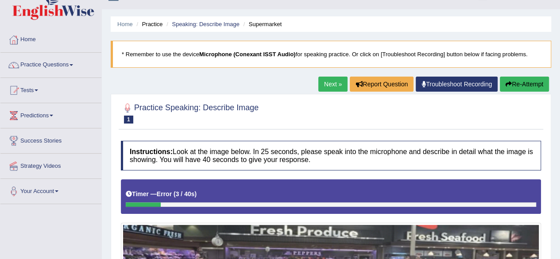
click at [519, 87] on button "Re-Attempt" at bounding box center [524, 84] width 49 height 15
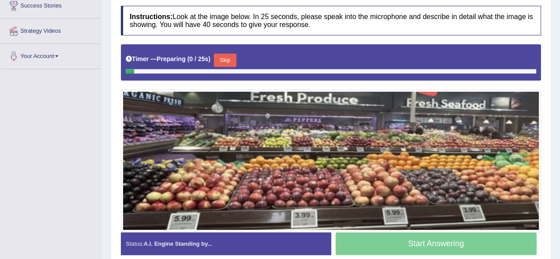
click at [217, 61] on button "Skip" at bounding box center [225, 60] width 22 height 13
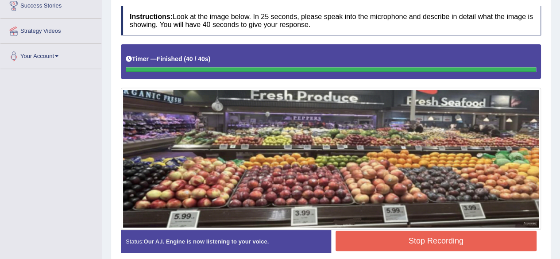
click at [363, 239] on button "Stop Recording" at bounding box center [437, 241] width 202 height 20
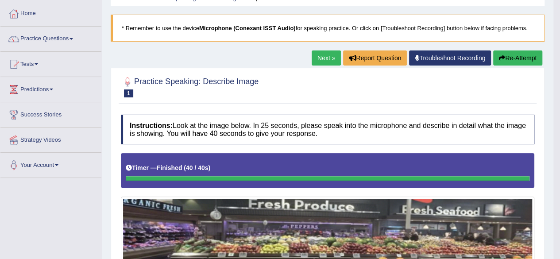
scroll to position [40, 0]
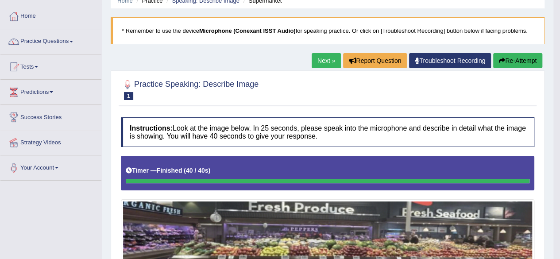
click at [326, 58] on link "Next »" at bounding box center [326, 60] width 29 height 15
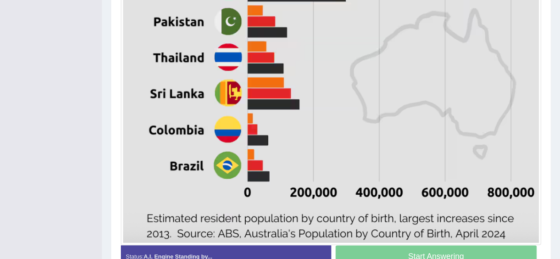
scroll to position [529, 0]
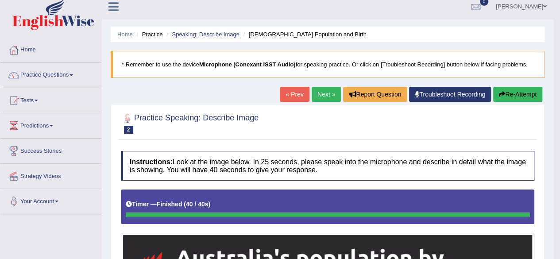
scroll to position [0, 0]
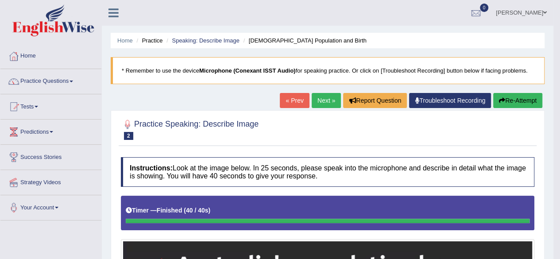
click at [312, 97] on link "Next »" at bounding box center [326, 100] width 29 height 15
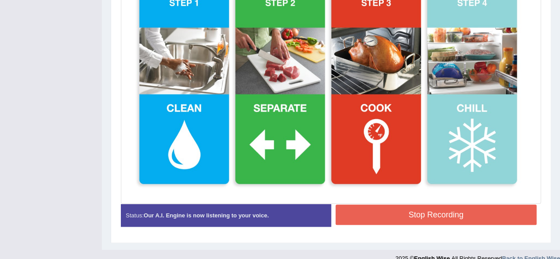
scroll to position [298, 0]
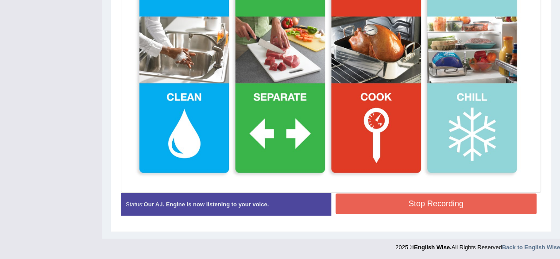
click at [368, 212] on button "Stop Recording" at bounding box center [437, 204] width 202 height 20
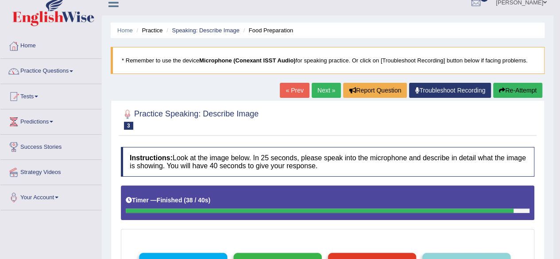
scroll to position [0, 0]
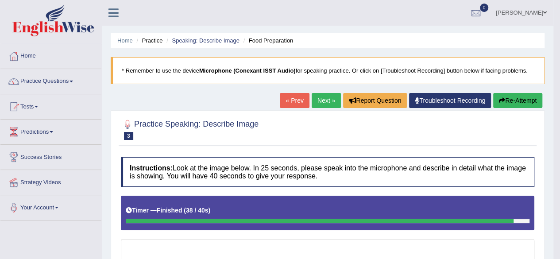
click at [326, 102] on link "Next »" at bounding box center [326, 100] width 29 height 15
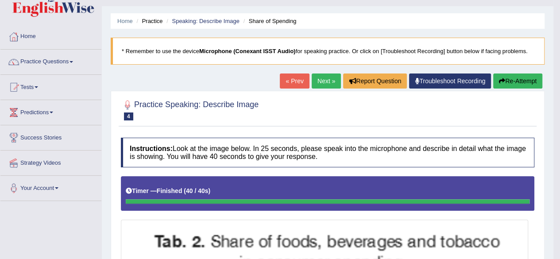
scroll to position [19, 0]
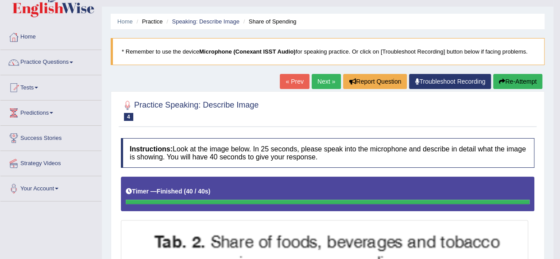
click at [329, 82] on link "Next »" at bounding box center [326, 81] width 29 height 15
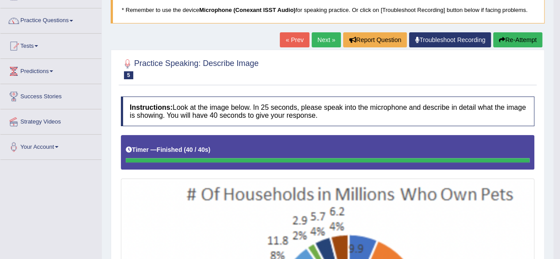
scroll to position [59, 0]
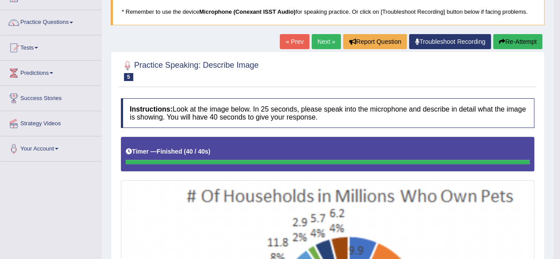
click at [320, 38] on link "Next »" at bounding box center [326, 41] width 29 height 15
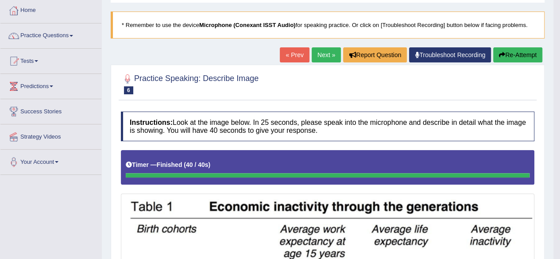
scroll to position [44, 0]
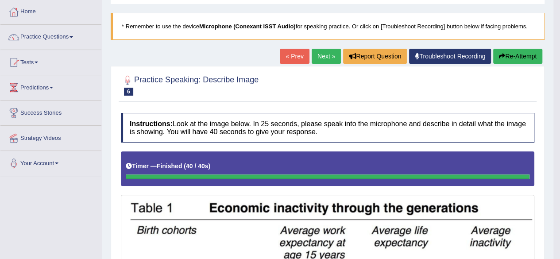
click at [515, 61] on button "Re-Attempt" at bounding box center [517, 56] width 49 height 15
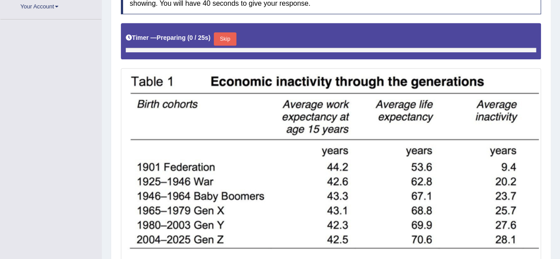
scroll to position [206, 0]
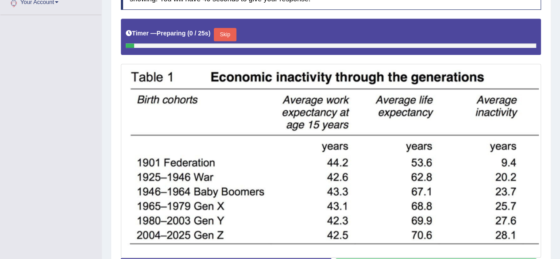
click at [225, 34] on button "Skip" at bounding box center [225, 34] width 22 height 13
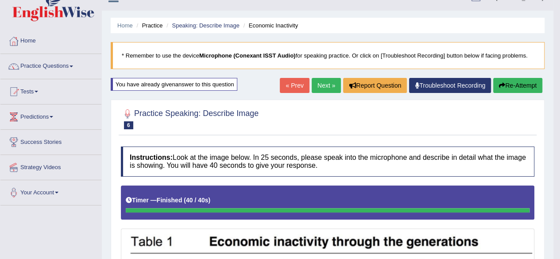
scroll to position [0, 0]
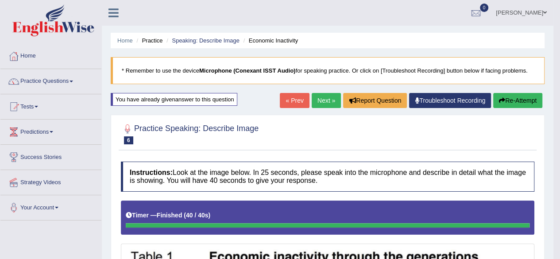
click at [321, 101] on link "Next »" at bounding box center [326, 100] width 29 height 15
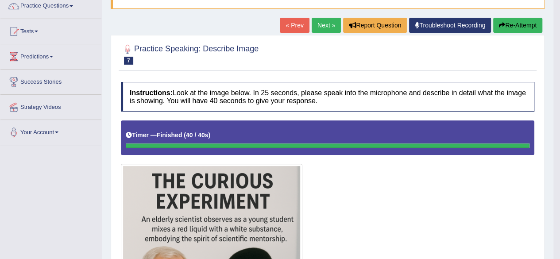
scroll to position [70, 0]
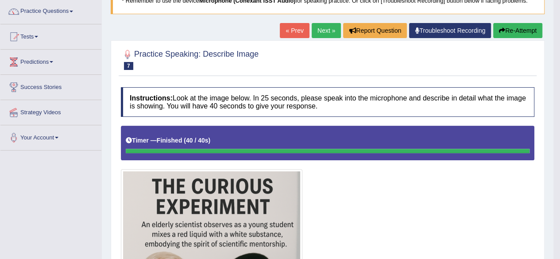
click at [322, 32] on link "Next »" at bounding box center [326, 30] width 29 height 15
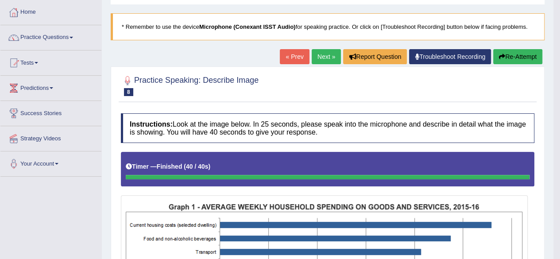
scroll to position [31, 0]
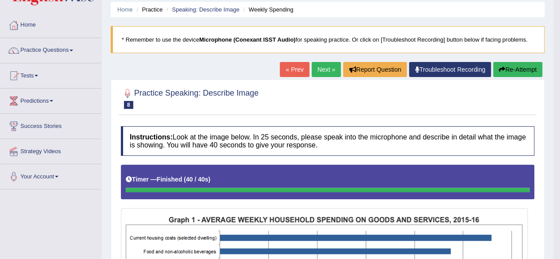
click at [326, 70] on link "Next »" at bounding box center [326, 69] width 29 height 15
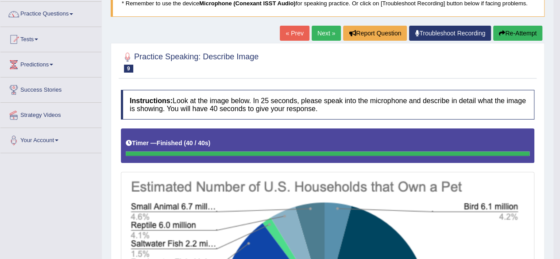
scroll to position [64, 0]
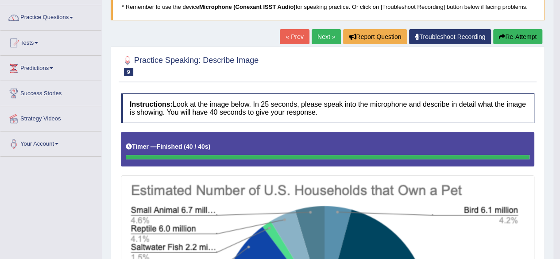
click at [319, 35] on link "Next »" at bounding box center [326, 36] width 29 height 15
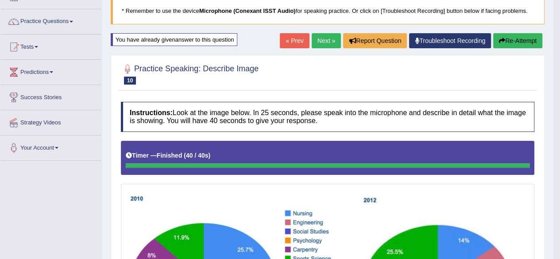
scroll to position [47, 0]
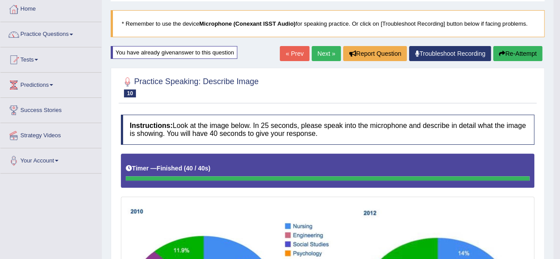
click at [529, 55] on button "Re-Attempt" at bounding box center [517, 53] width 49 height 15
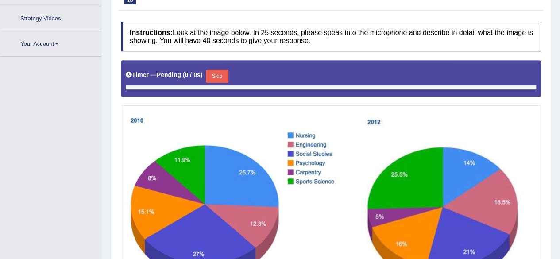
scroll to position [216, 0]
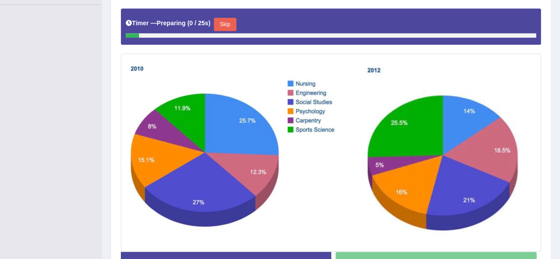
click at [232, 27] on button "Skip" at bounding box center [225, 24] width 22 height 13
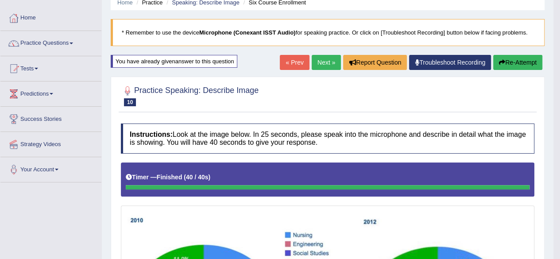
scroll to position [0, 0]
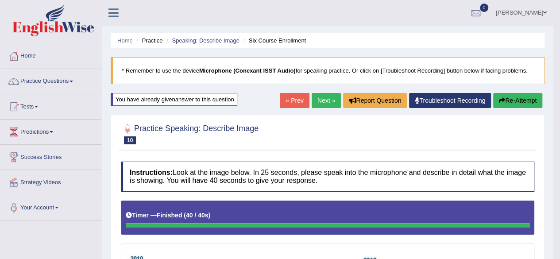
click at [84, 84] on link "Practice Questions" at bounding box center [50, 80] width 101 height 22
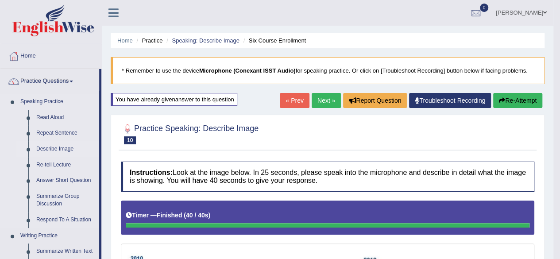
click at [72, 150] on link "Describe Image" at bounding box center [65, 149] width 67 height 16
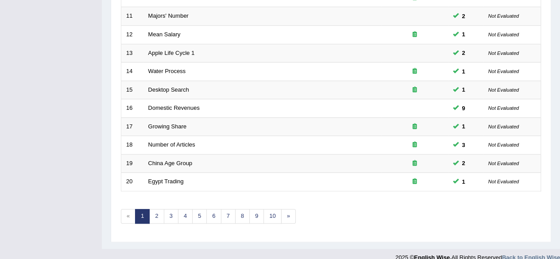
scroll to position [316, 0]
click at [245, 211] on link "8" at bounding box center [242, 215] width 15 height 15
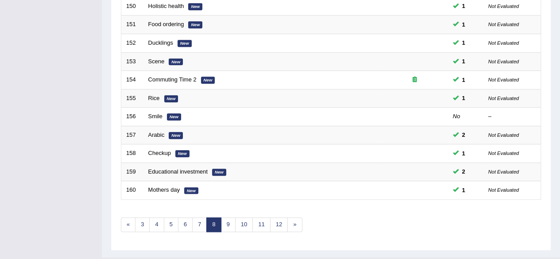
scroll to position [323, 0]
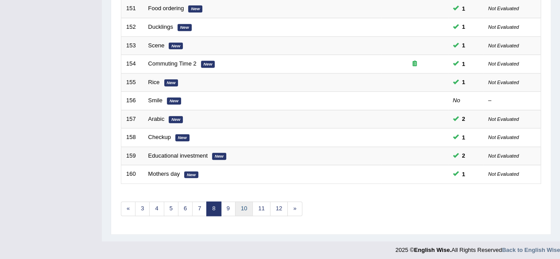
click at [243, 208] on link "10" at bounding box center [244, 209] width 18 height 15
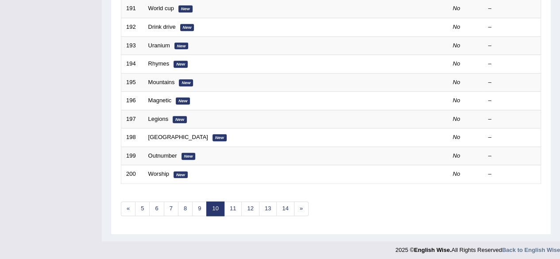
scroll to position [322, 0]
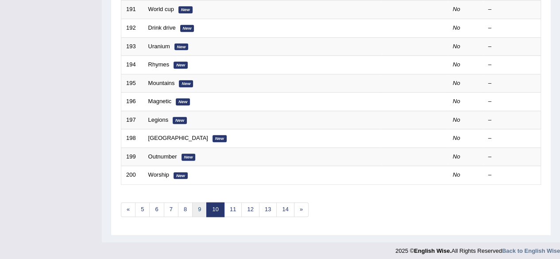
click at [201, 206] on link "9" at bounding box center [199, 209] width 15 height 15
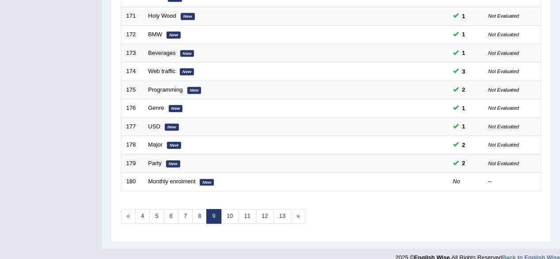
scroll to position [323, 0]
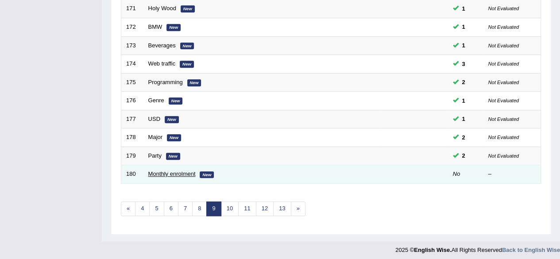
click at [194, 171] on link "Monthly enrolment" at bounding box center [171, 174] width 47 height 7
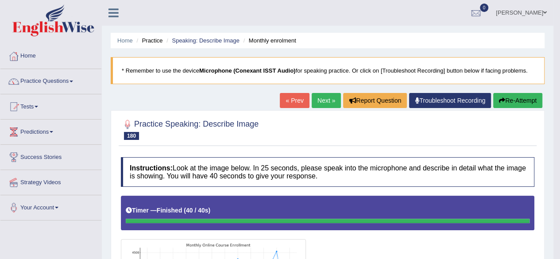
click at [513, 100] on button "Re-Attempt" at bounding box center [517, 100] width 49 height 15
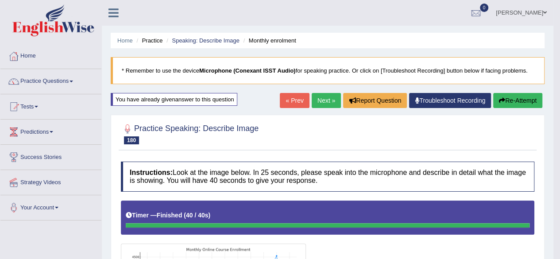
click at [327, 102] on link "Next »" at bounding box center [326, 100] width 29 height 15
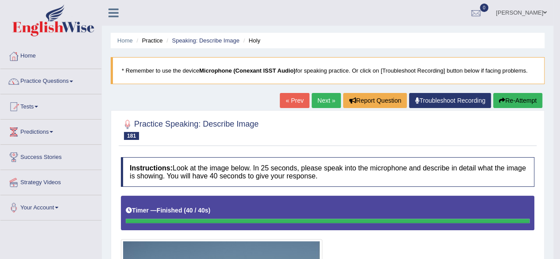
click at [324, 104] on link "Next »" at bounding box center [326, 100] width 29 height 15
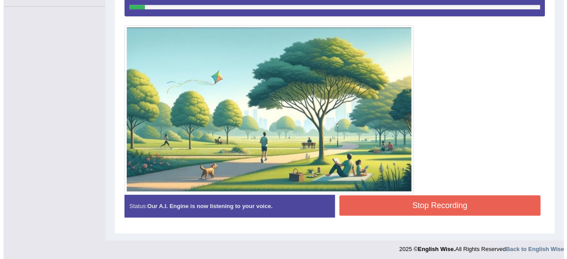
scroll to position [215, 0]
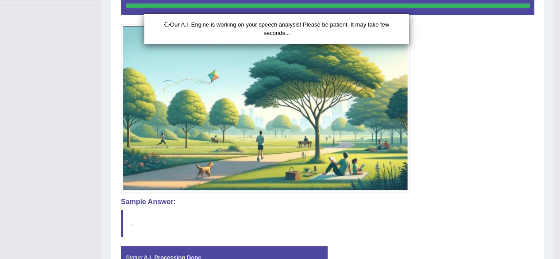
click at [124, 134] on div "Our A.I. Engine is working on your speech analysis! Please be patient. It may t…" at bounding box center [280, 129] width 560 height 259
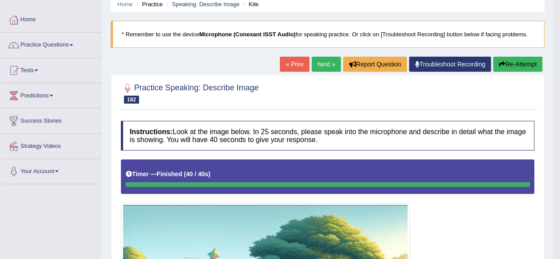
scroll to position [36, 0]
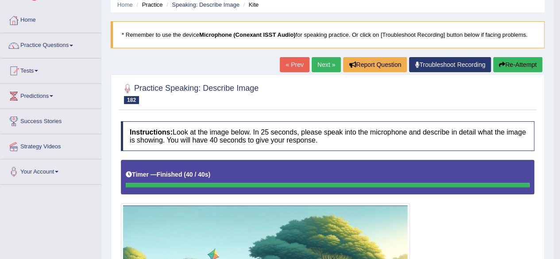
click at [321, 63] on link "Next »" at bounding box center [326, 64] width 29 height 15
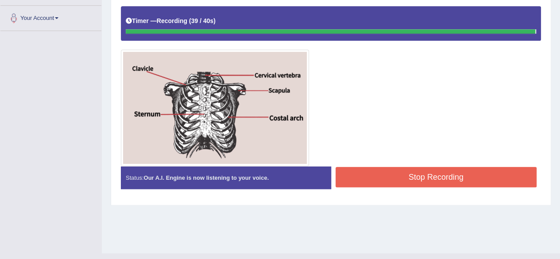
scroll to position [190, 0]
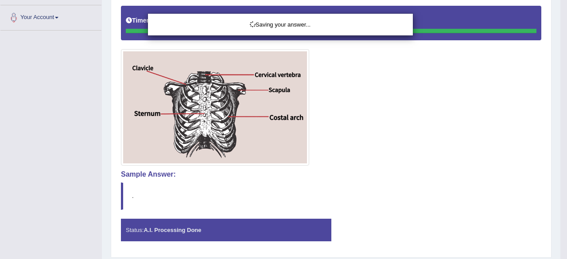
click at [1, 112] on div "Saving your answer..." at bounding box center [283, 129] width 567 height 259
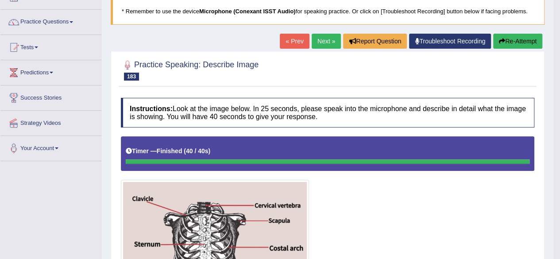
scroll to position [40, 0]
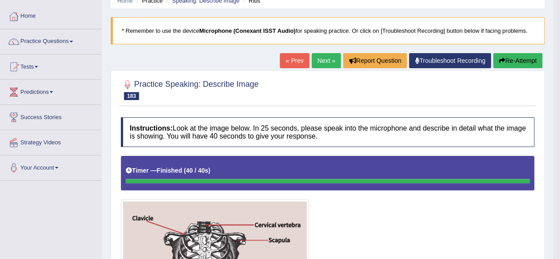
click at [326, 66] on link "Next »" at bounding box center [326, 60] width 29 height 15
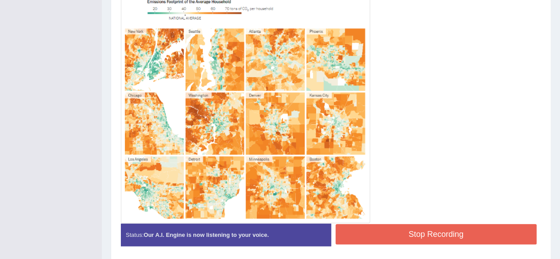
scroll to position [252, 0]
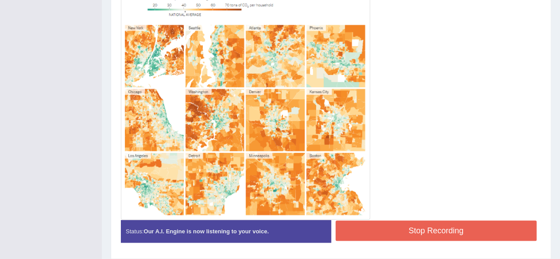
click at [453, 229] on button "Stop Recording" at bounding box center [437, 231] width 202 height 20
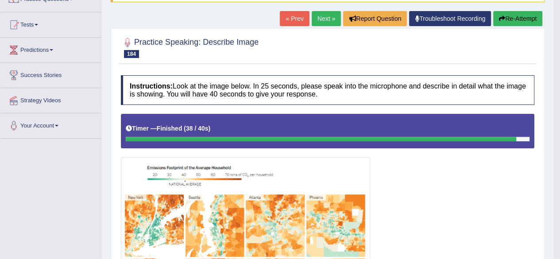
scroll to position [74, 0]
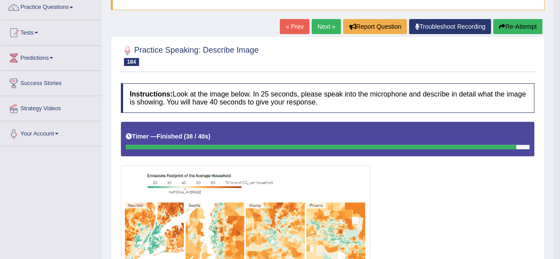
click at [323, 28] on link "Next »" at bounding box center [326, 26] width 29 height 15
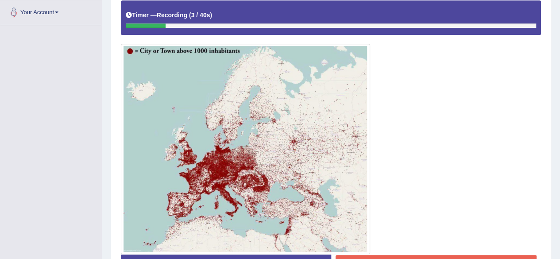
scroll to position [198, 0]
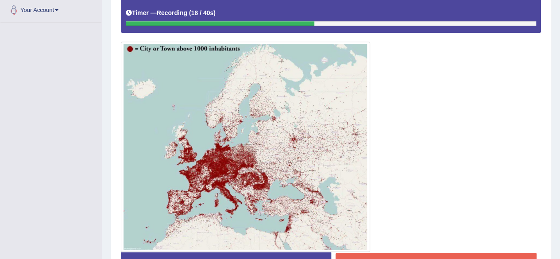
click at [557, 167] on div "Home Practice Speaking: Describe Image Inhabitants * Remember to use the device…" at bounding box center [331, 50] width 458 height 496
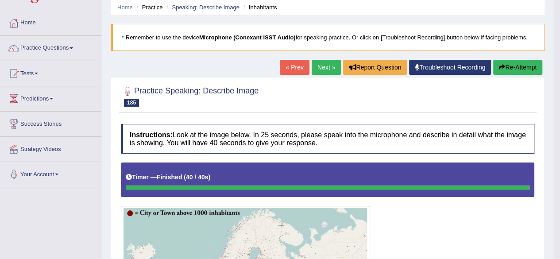
scroll to position [27, 0]
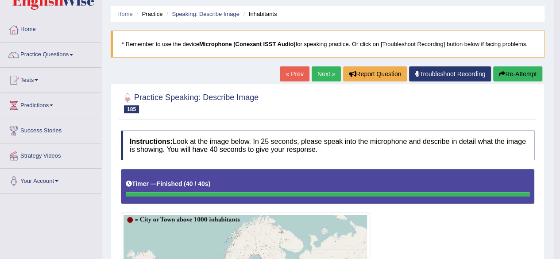
click at [325, 81] on link "Next »" at bounding box center [326, 73] width 29 height 15
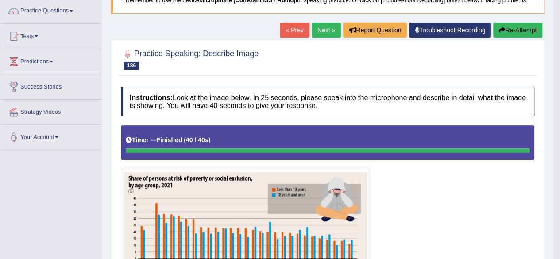
scroll to position [62, 0]
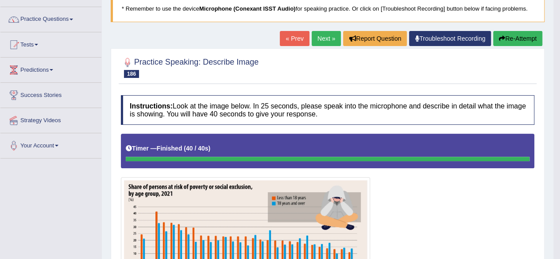
click at [317, 45] on link "Next »" at bounding box center [326, 38] width 29 height 15
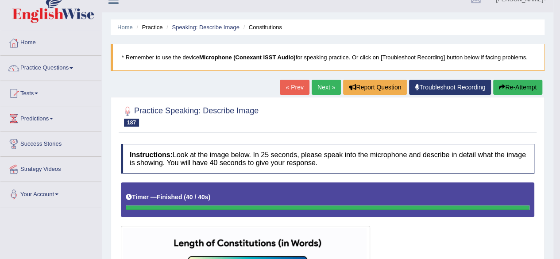
scroll to position [13, 0]
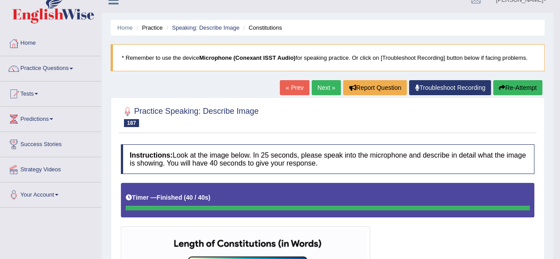
click at [322, 91] on link "Next »" at bounding box center [326, 87] width 29 height 15
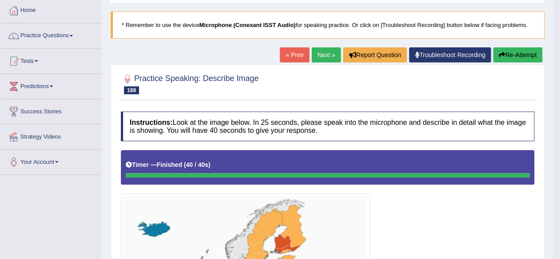
scroll to position [35, 0]
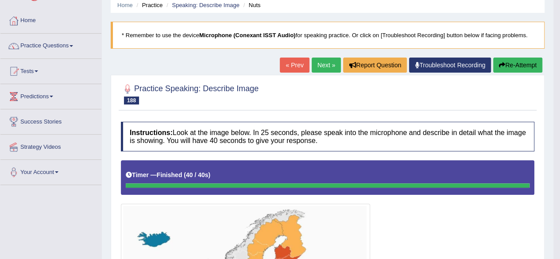
click at [322, 66] on link "Next »" at bounding box center [326, 65] width 29 height 15
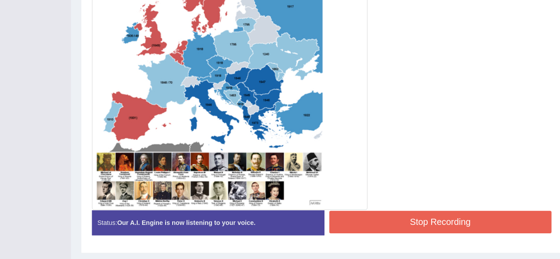
scroll to position [306, 0]
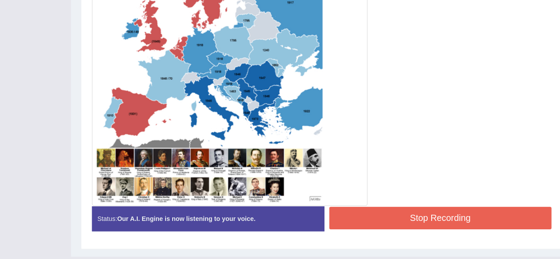
click at [446, 224] on button "Stop Recording" at bounding box center [437, 222] width 202 height 20
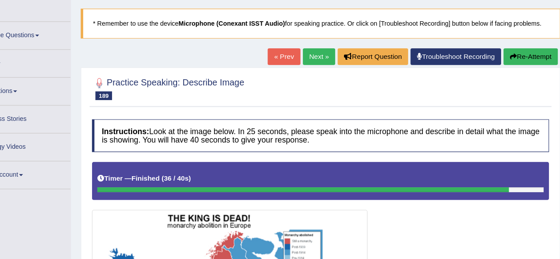
scroll to position [0, 0]
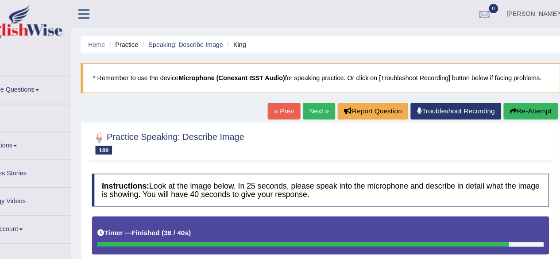
click at [325, 105] on link "Next »" at bounding box center [326, 100] width 29 height 15
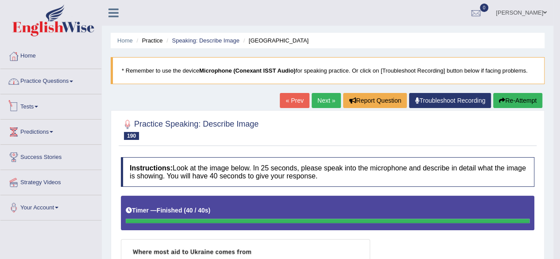
click at [66, 98] on link "Tests" at bounding box center [50, 105] width 101 height 22
